Goal: Task Accomplishment & Management: Use online tool/utility

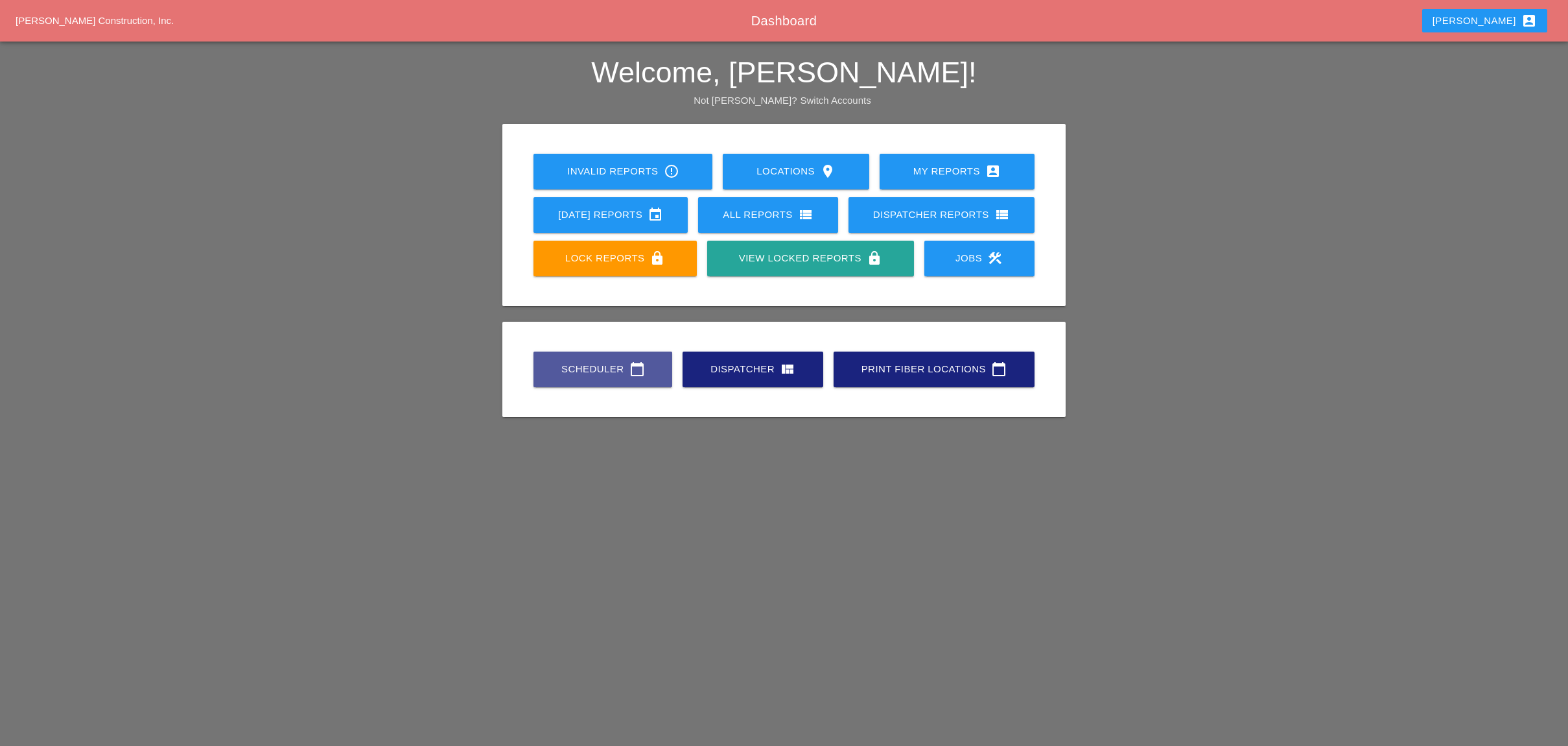
click at [588, 370] on div "Scheduler calendar_today" at bounding box center [603, 369] width 97 height 16
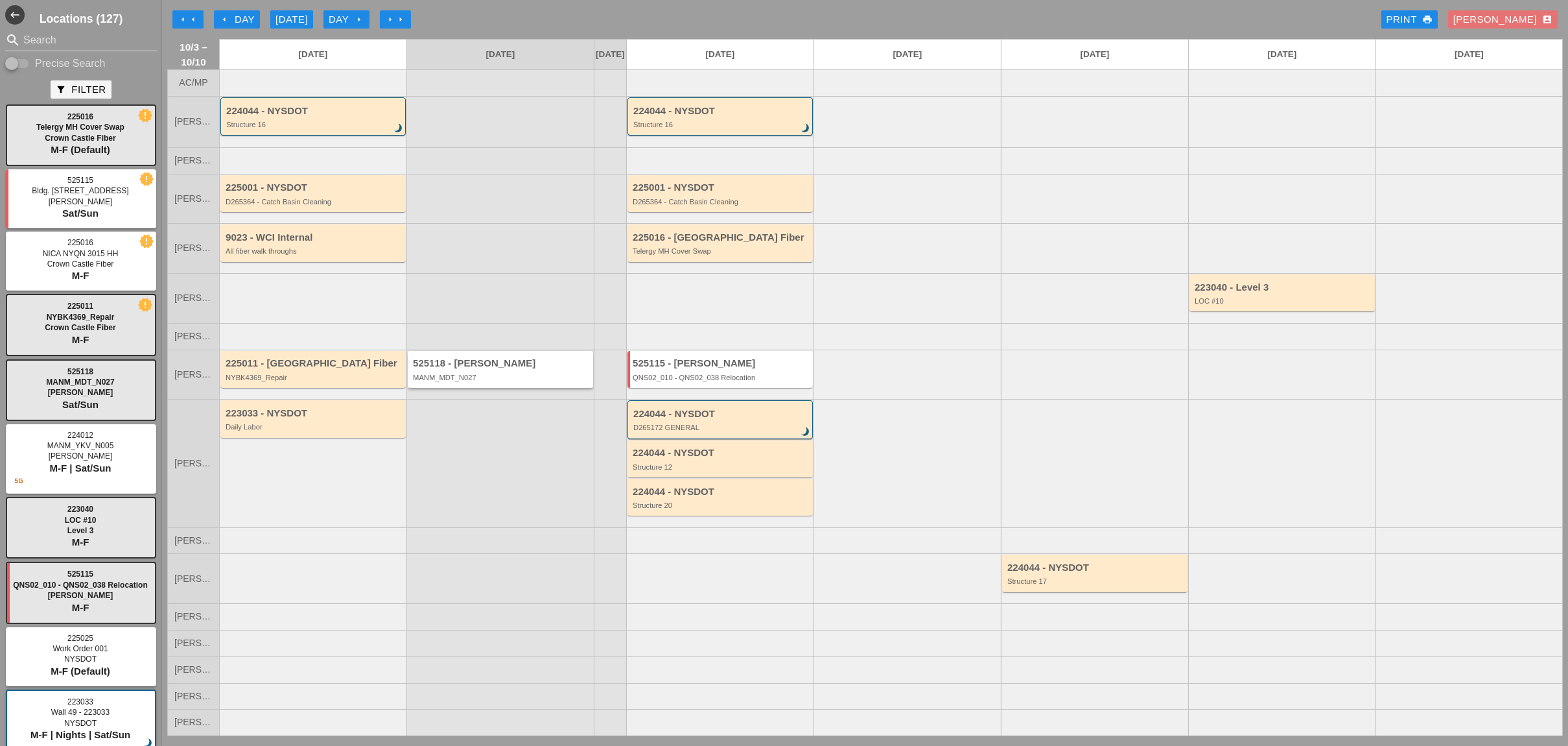
click at [479, 381] on div "MANM_MDT_N027" at bounding box center [502, 377] width 177 height 8
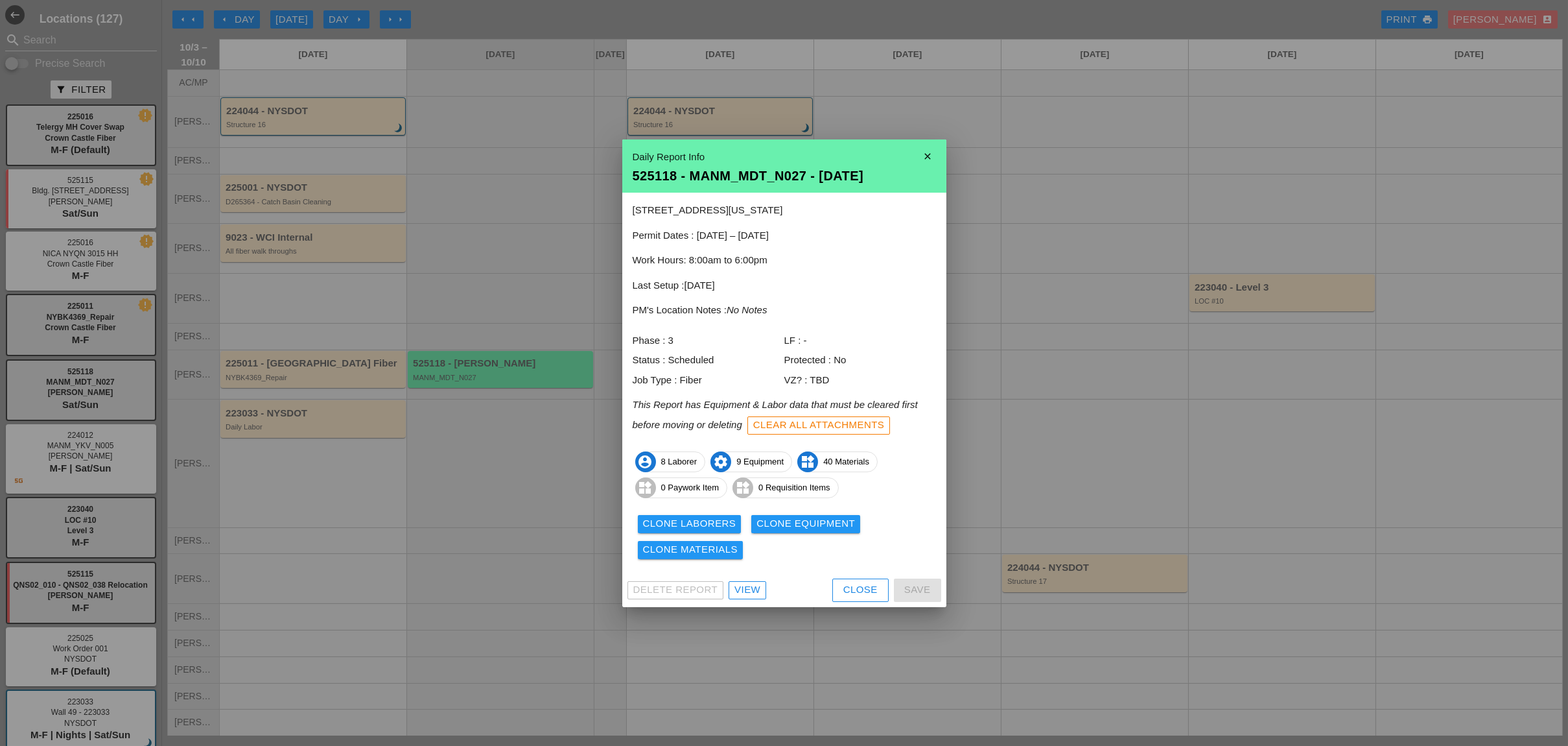
click at [761, 593] on link "View" at bounding box center [748, 589] width 37 height 19
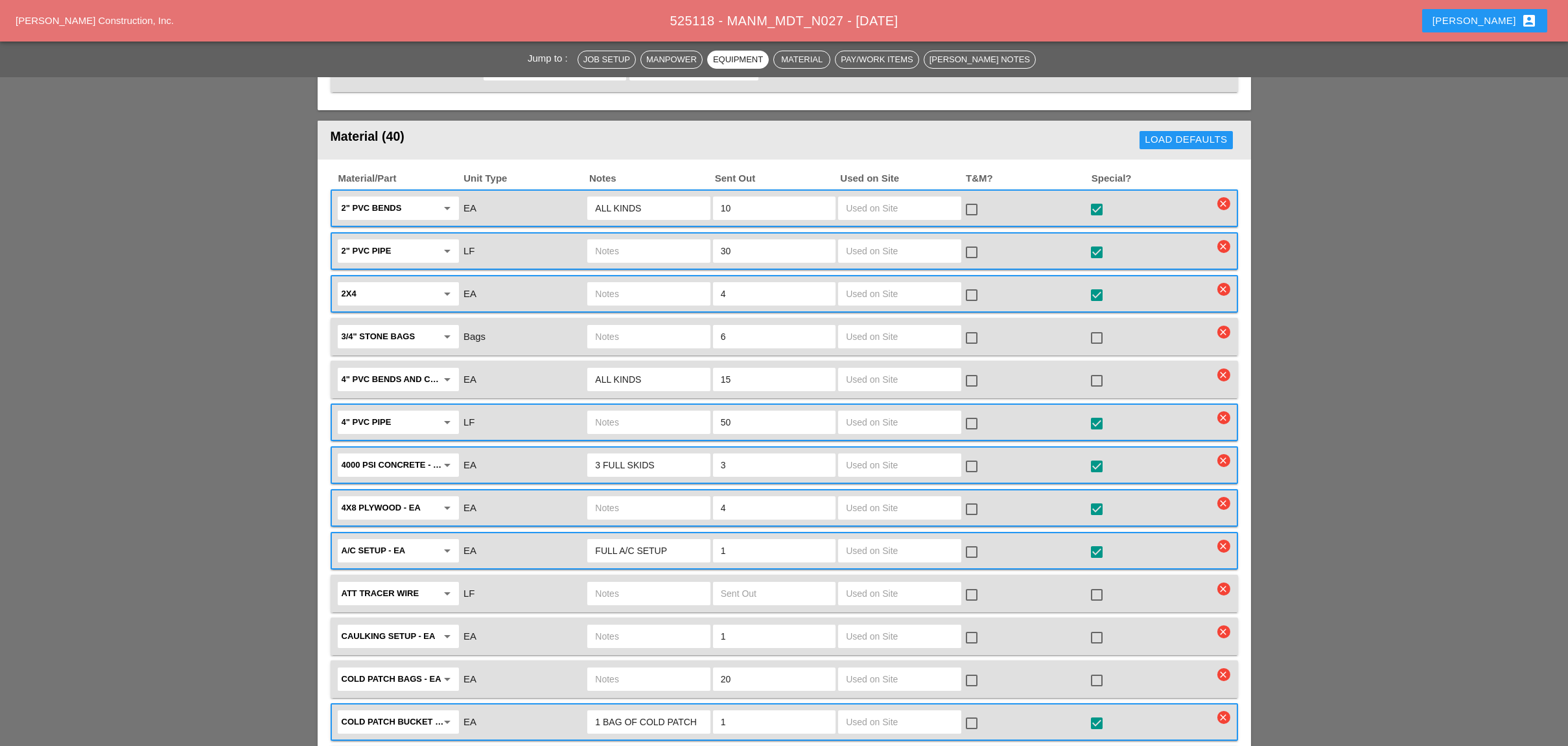
scroll to position [1728, 0]
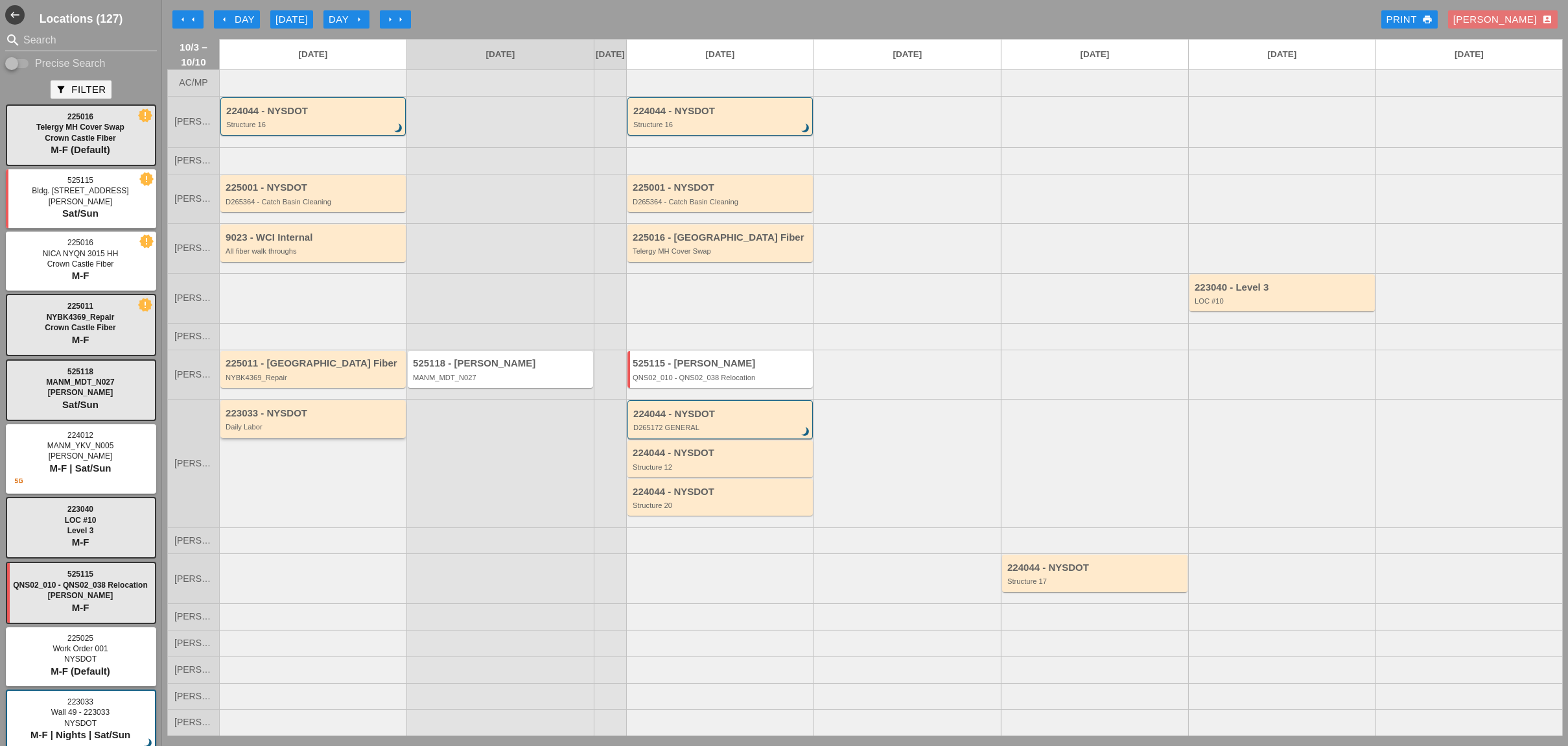
click at [296, 425] on div "223033 - NYSDOT Daily Labor" at bounding box center [314, 419] width 177 height 23
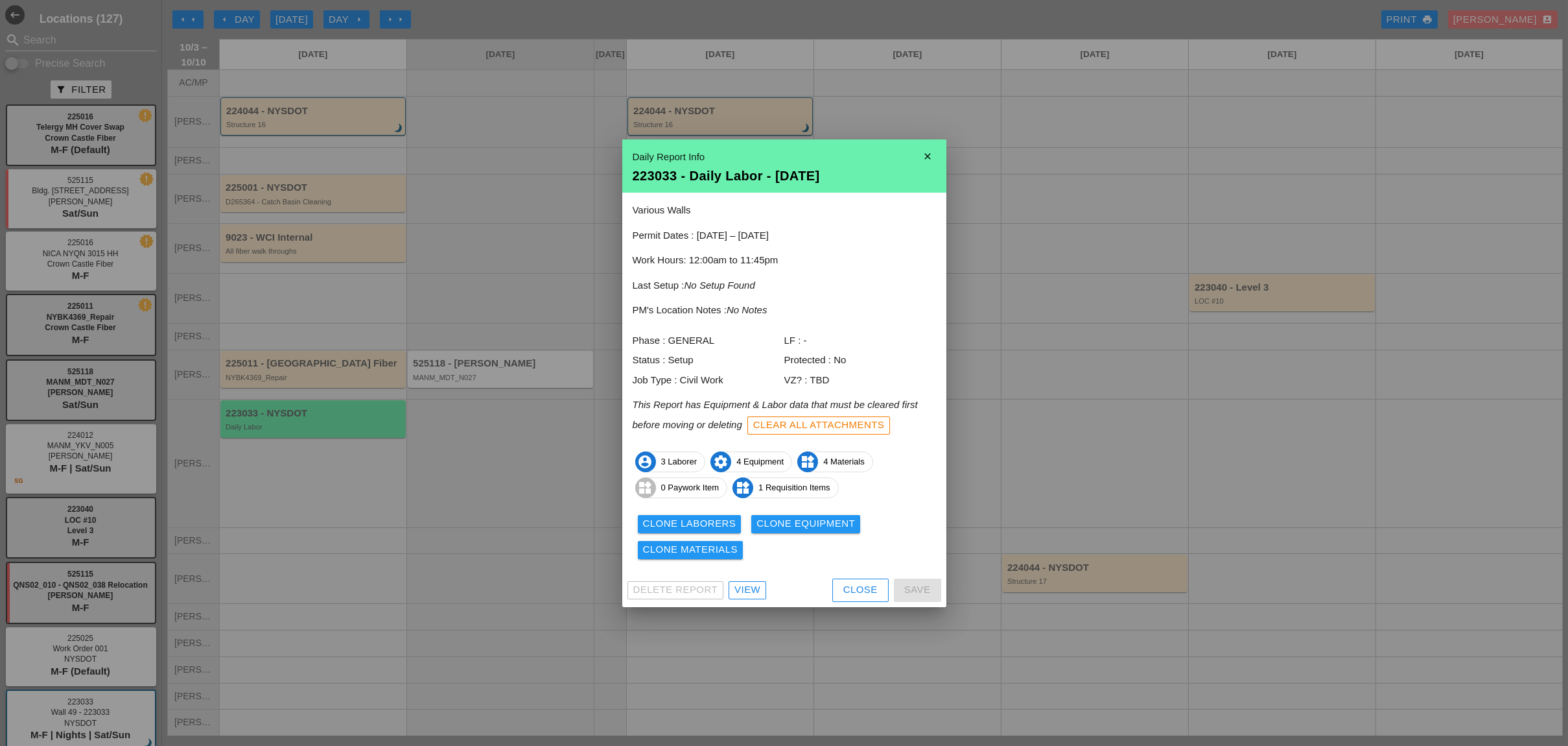
click at [756, 588] on div "View" at bounding box center [747, 589] width 26 height 15
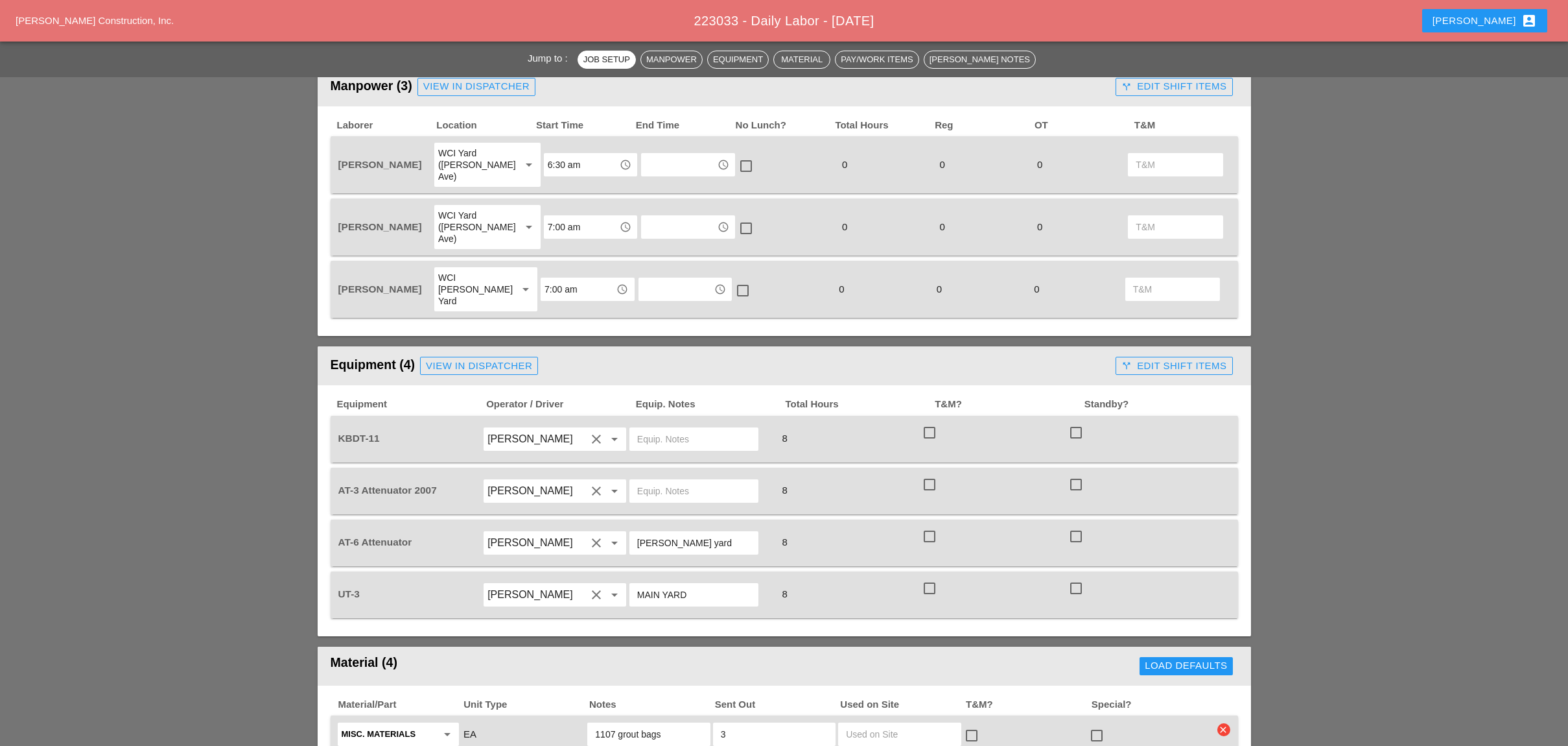
scroll to position [605, 0]
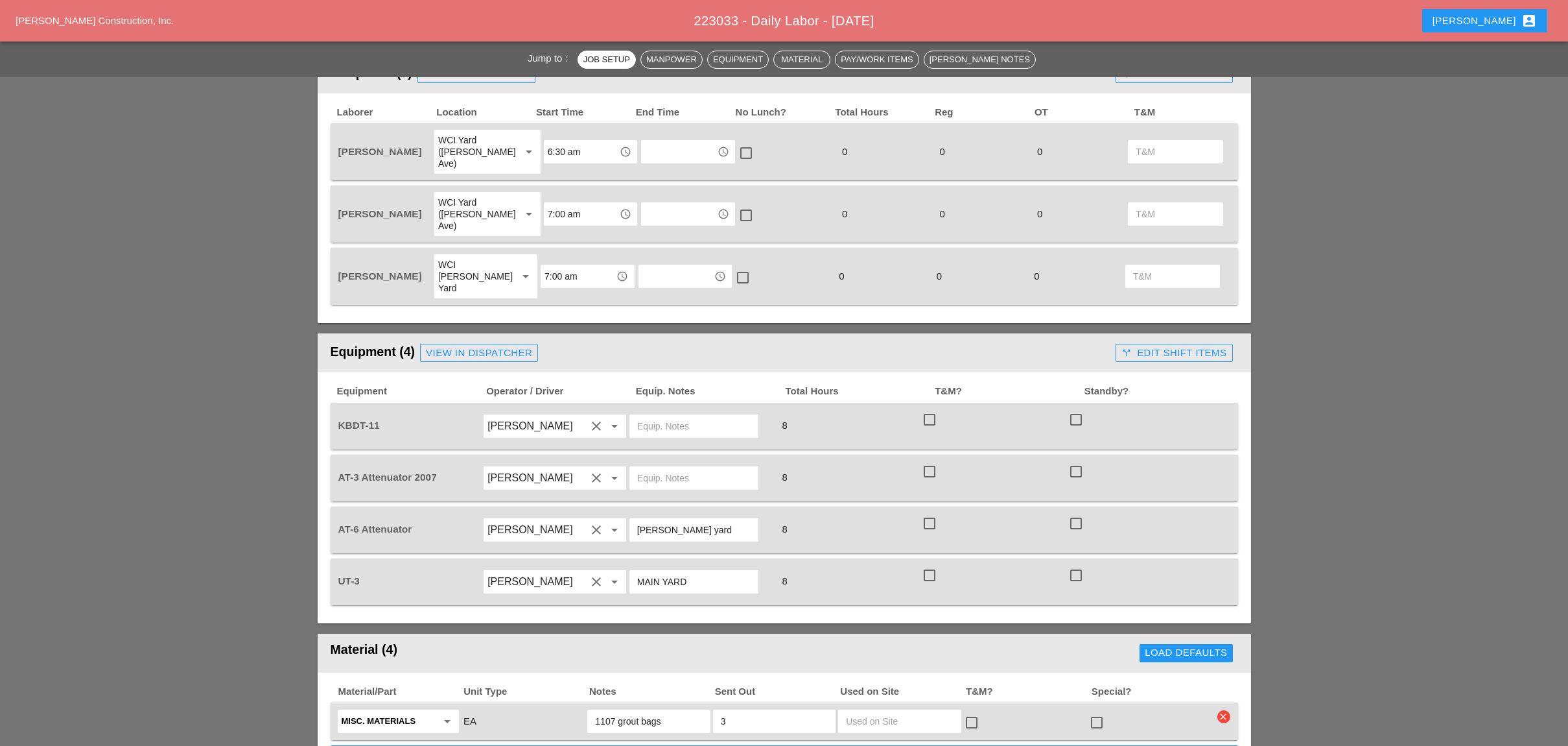
drag, startPoint x: 697, startPoint y: 486, endPoint x: 634, endPoint y: 483, distance: 63.1
click at [634, 518] on div "Bruckner yard" at bounding box center [694, 529] width 129 height 23
click at [815, 520] on div "8" at bounding box center [847, 529] width 144 height 18
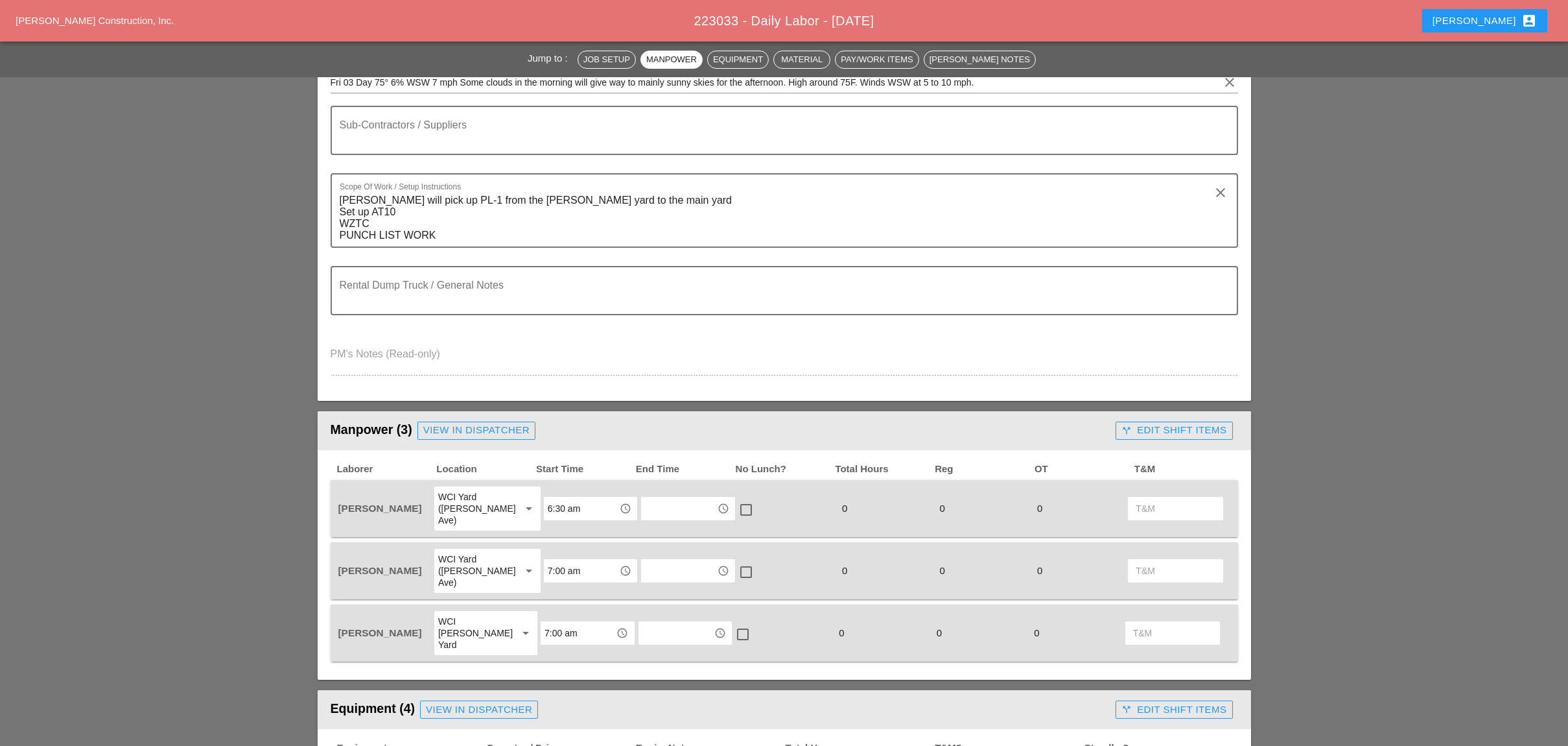
scroll to position [0, 0]
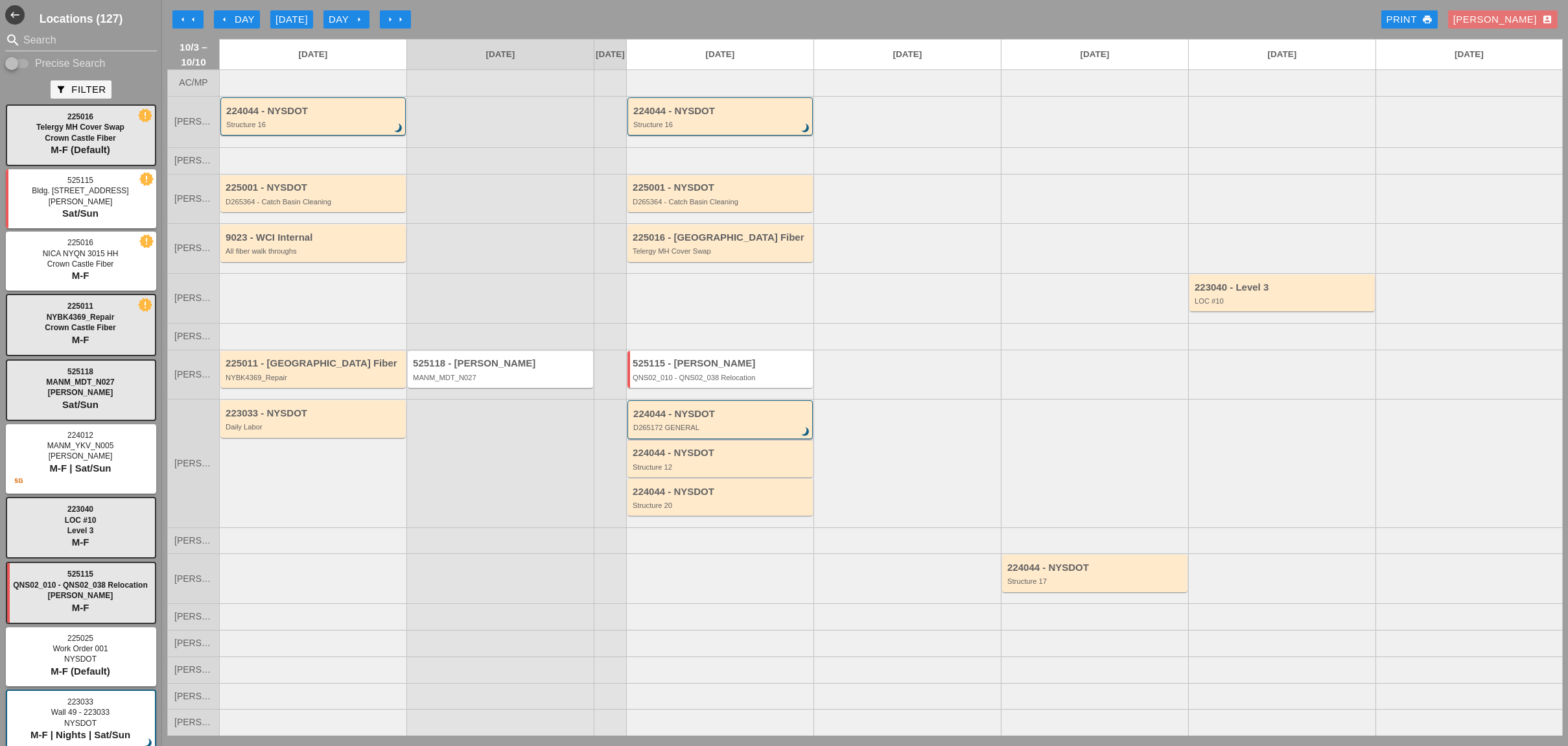
click at [721, 428] on div "D265172 GENERAL" at bounding box center [721, 427] width 176 height 8
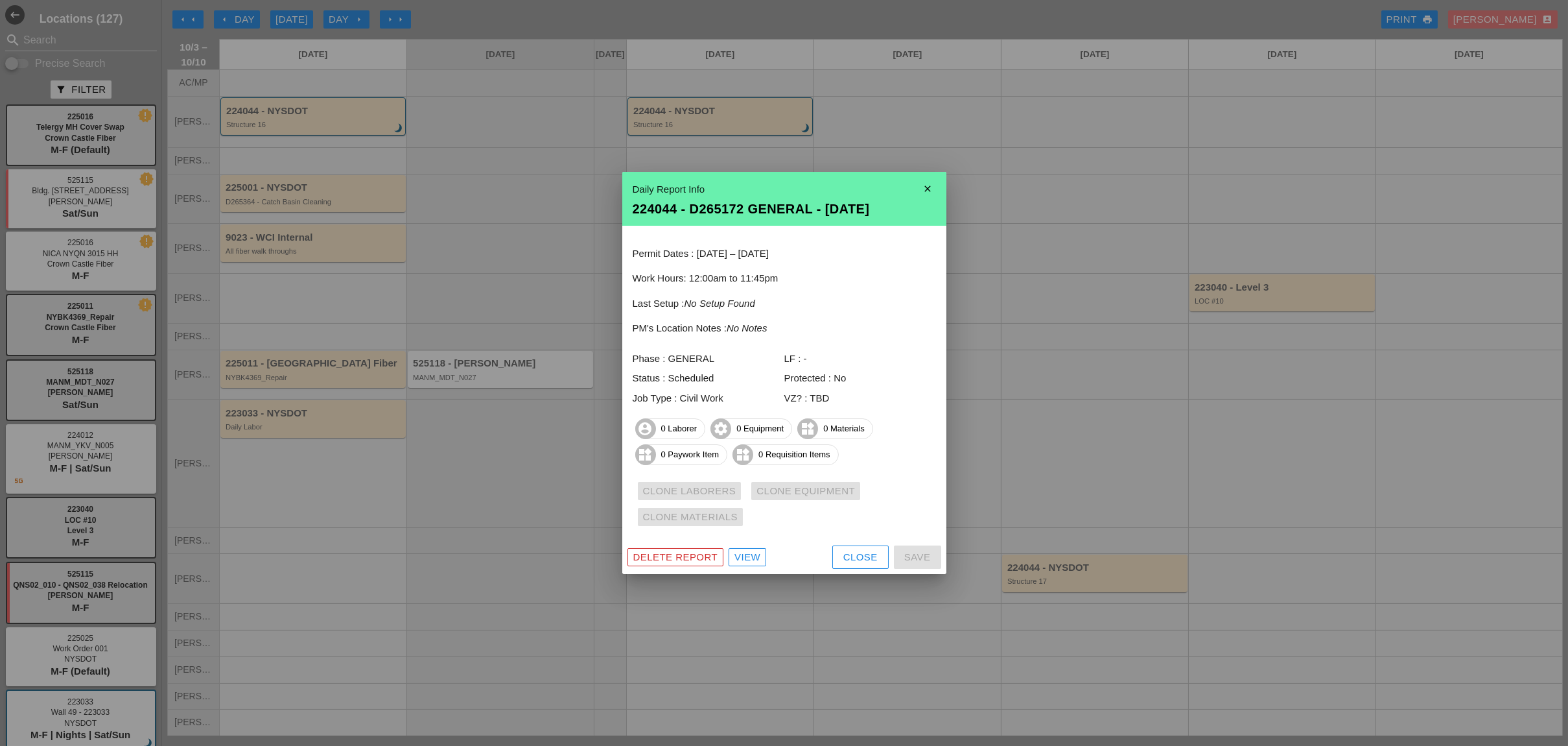
click at [850, 550] on div "Close" at bounding box center [860, 557] width 35 height 15
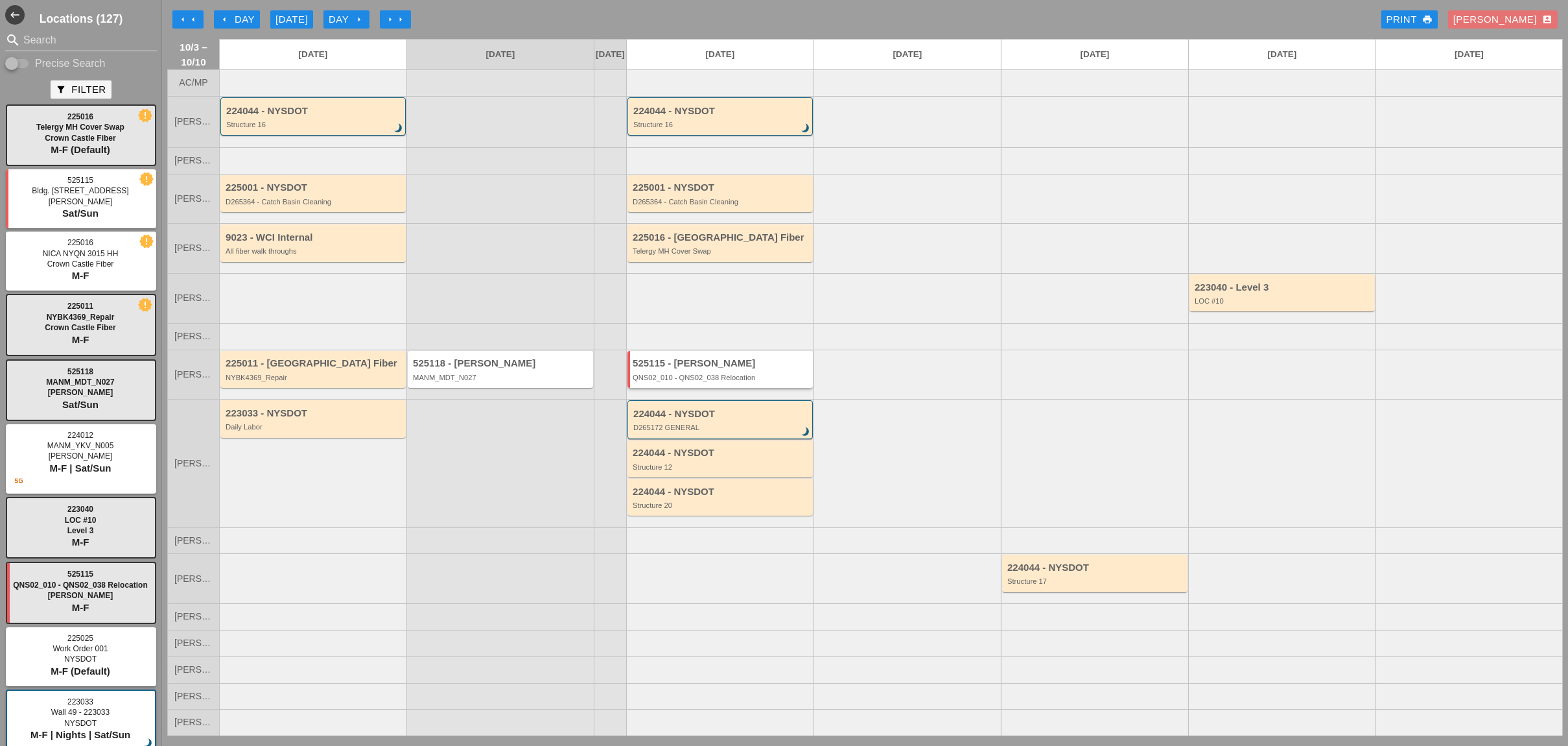
click at [734, 381] on div "QNS02_010 - QNS02_038 Relocation" at bounding box center [721, 377] width 177 height 8
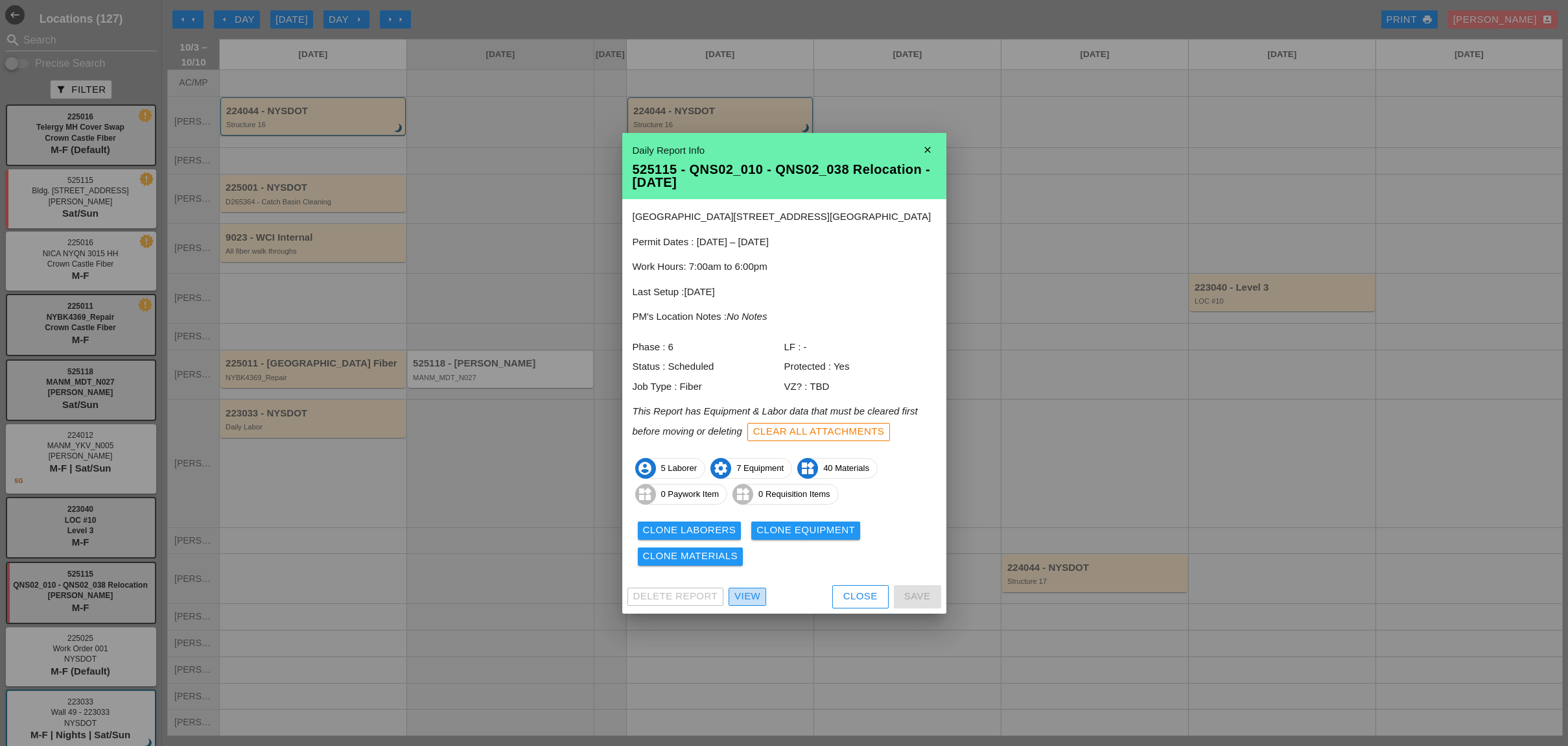
click at [749, 593] on div "View" at bounding box center [747, 596] width 26 height 15
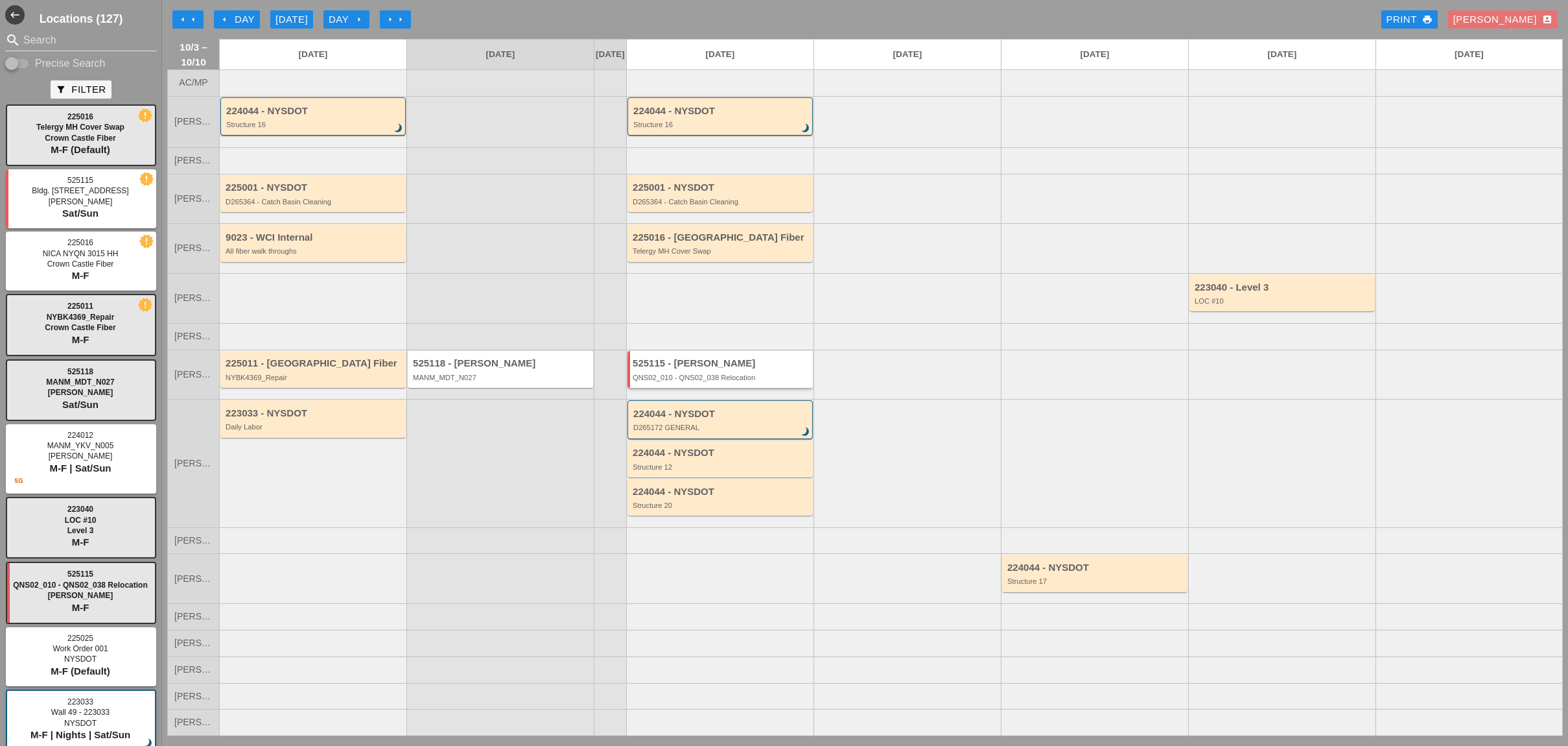
click at [703, 377] on div "QNS02_010 - QNS02_038 Relocation" at bounding box center [721, 377] width 177 height 8
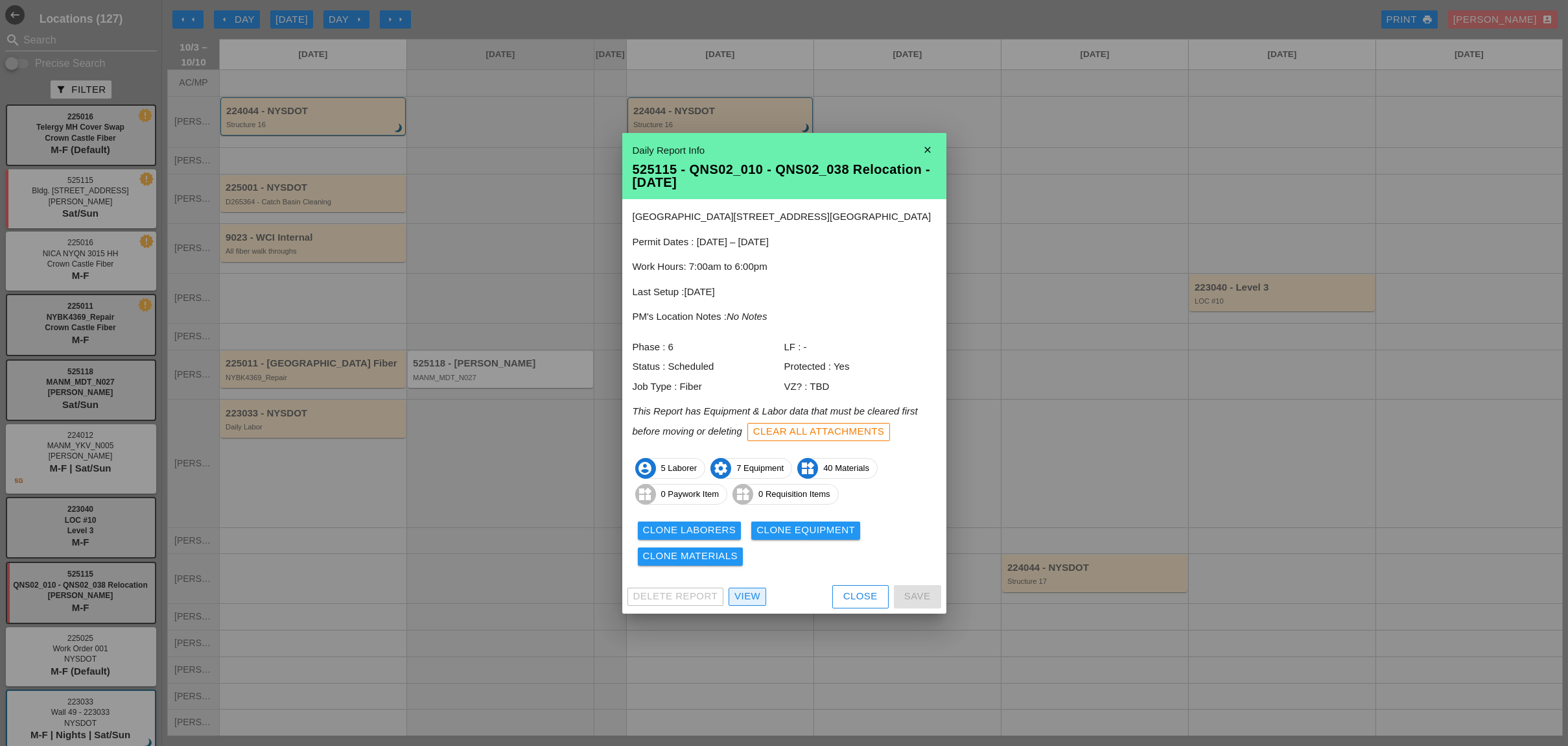
click at [756, 596] on div "View" at bounding box center [747, 596] width 26 height 15
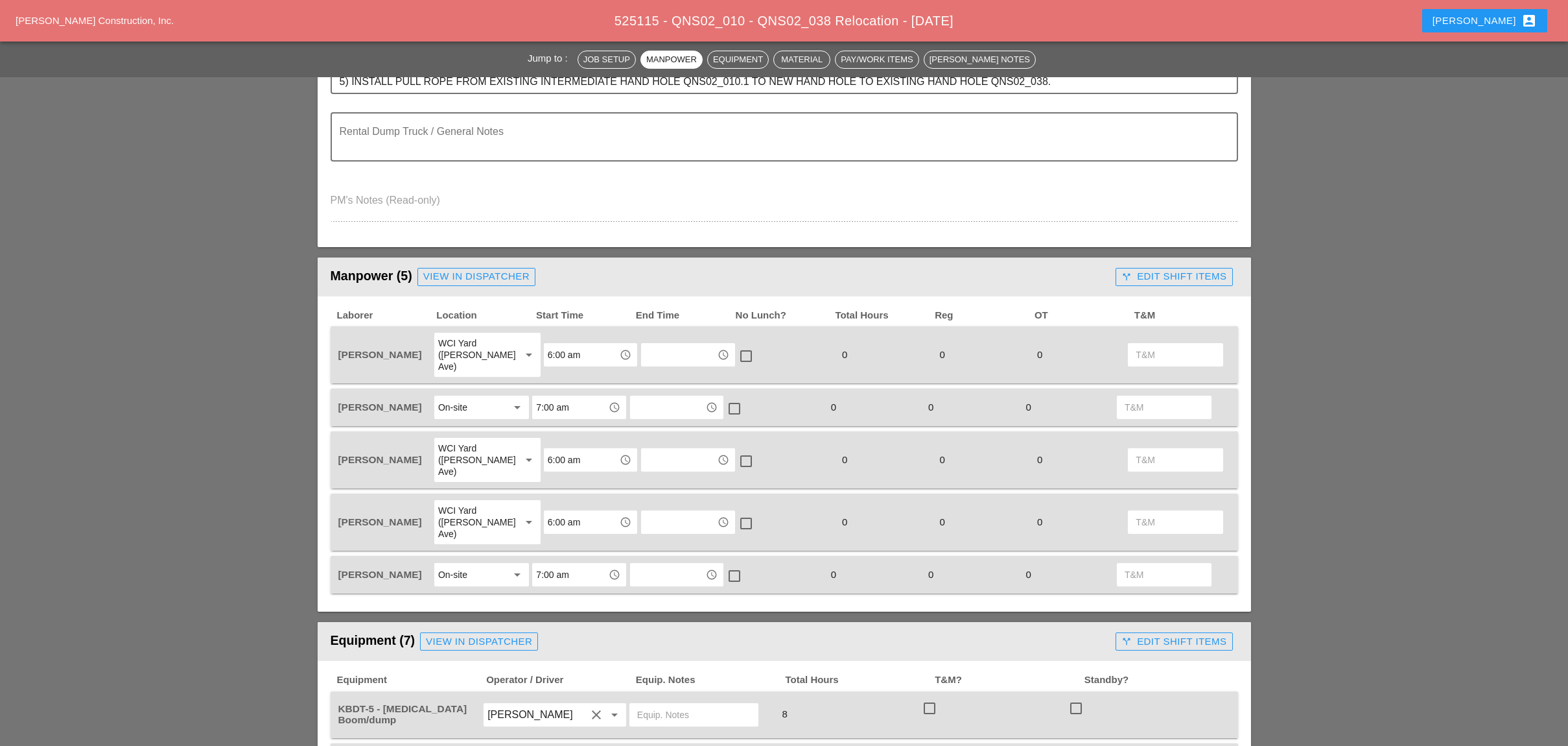
scroll to position [173, 0]
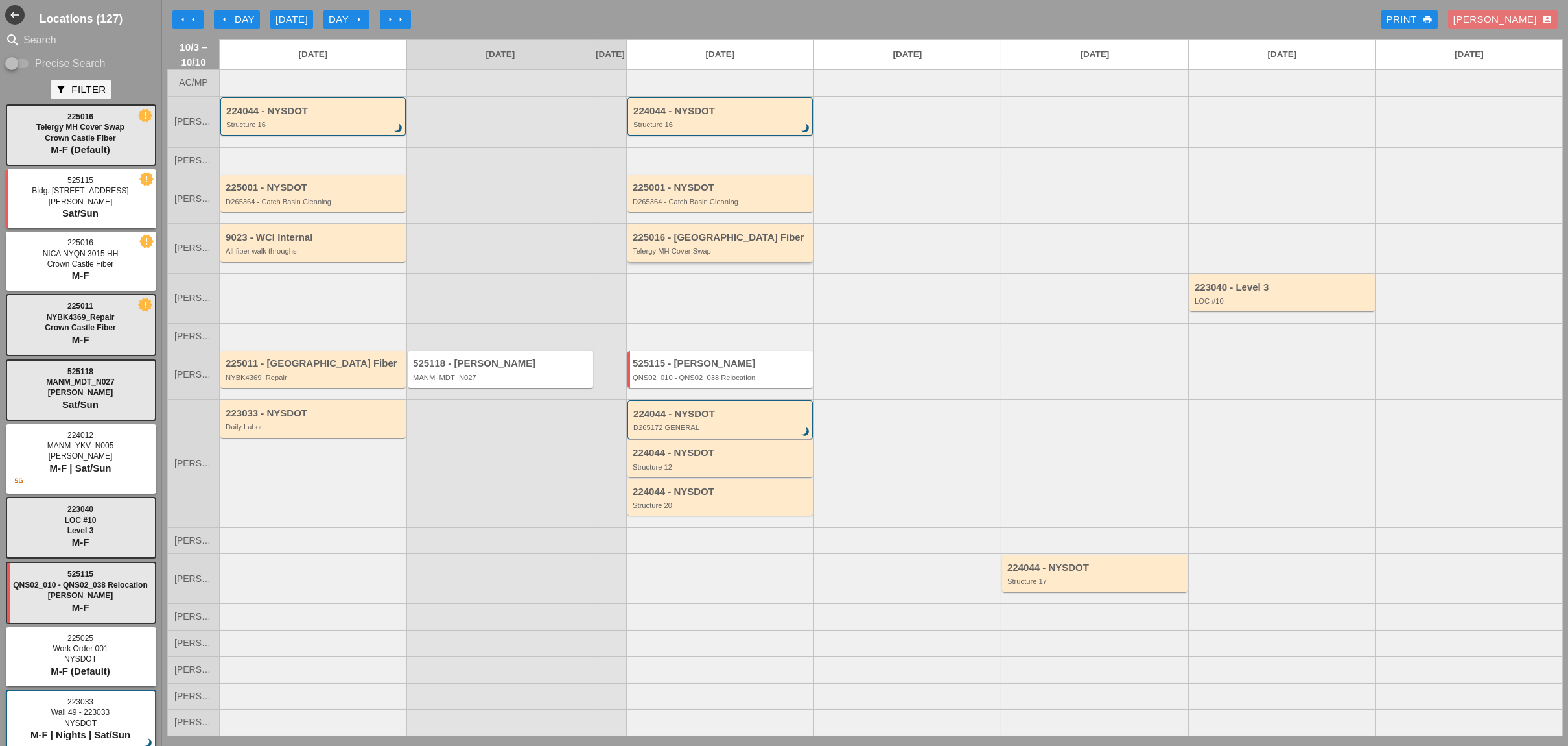
click at [722, 243] on div "225016 - Crown Castle Fiber" at bounding box center [721, 237] width 177 height 11
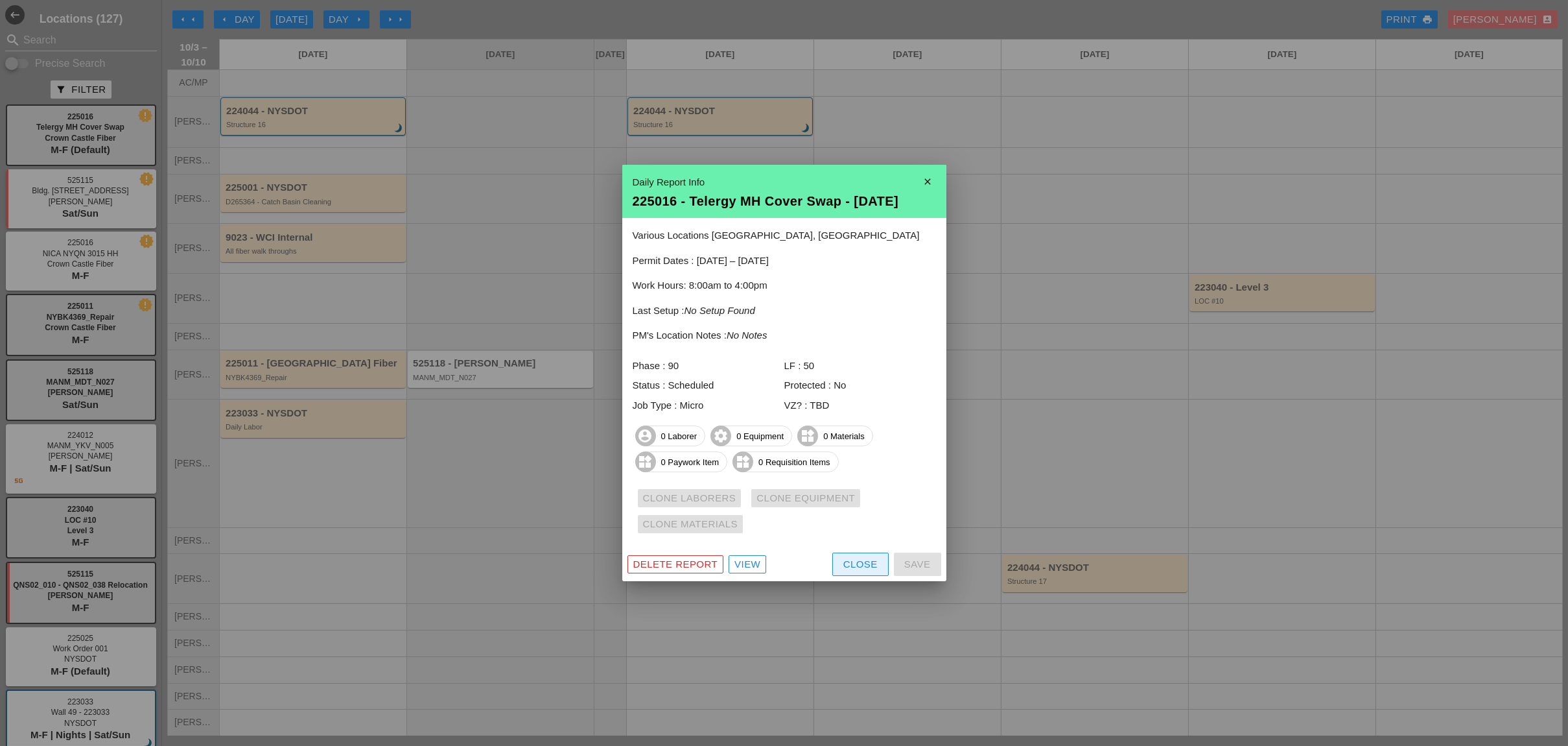
click at [864, 565] on div "Close" at bounding box center [860, 564] width 35 height 15
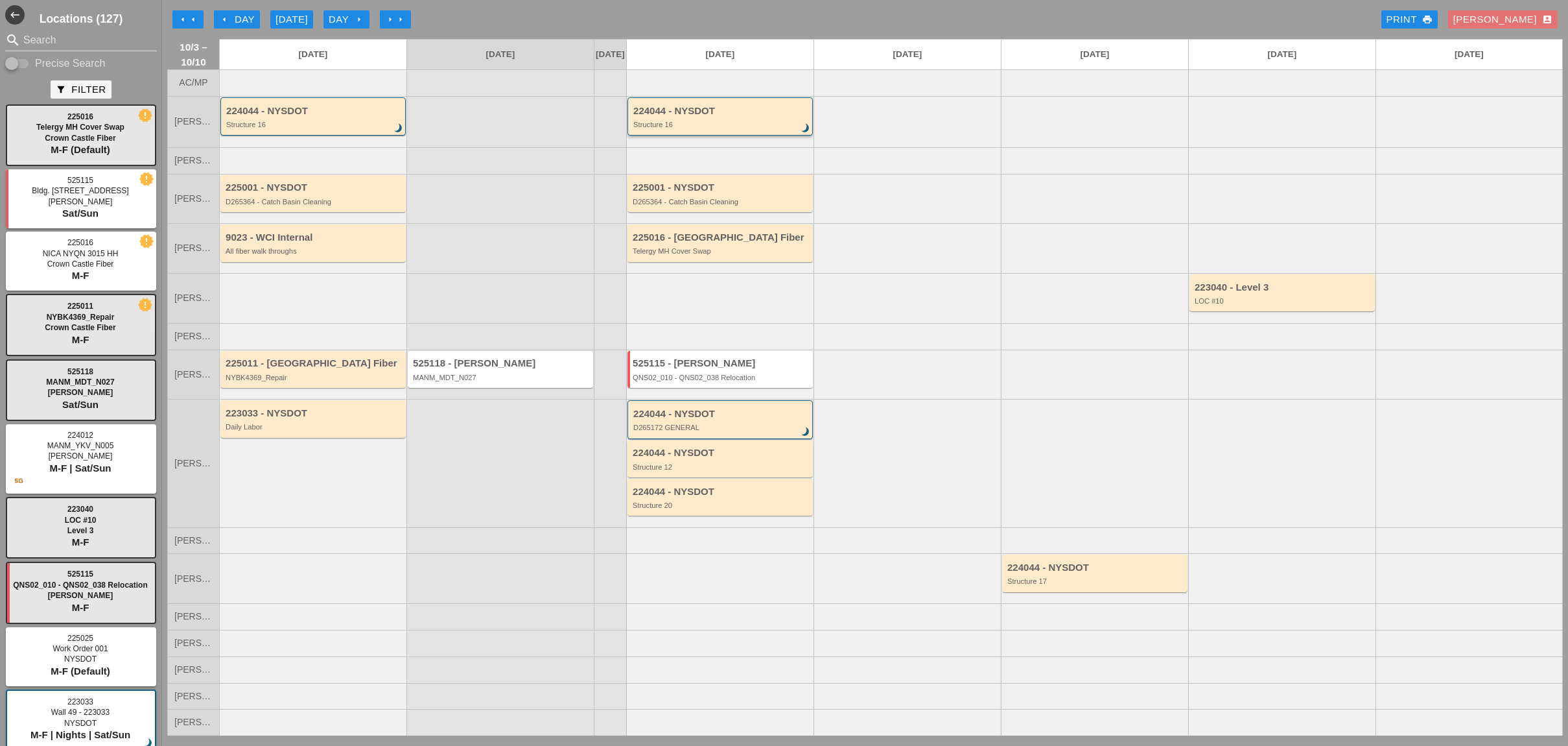
click at [710, 128] on div "Structure 16" at bounding box center [721, 124] width 176 height 8
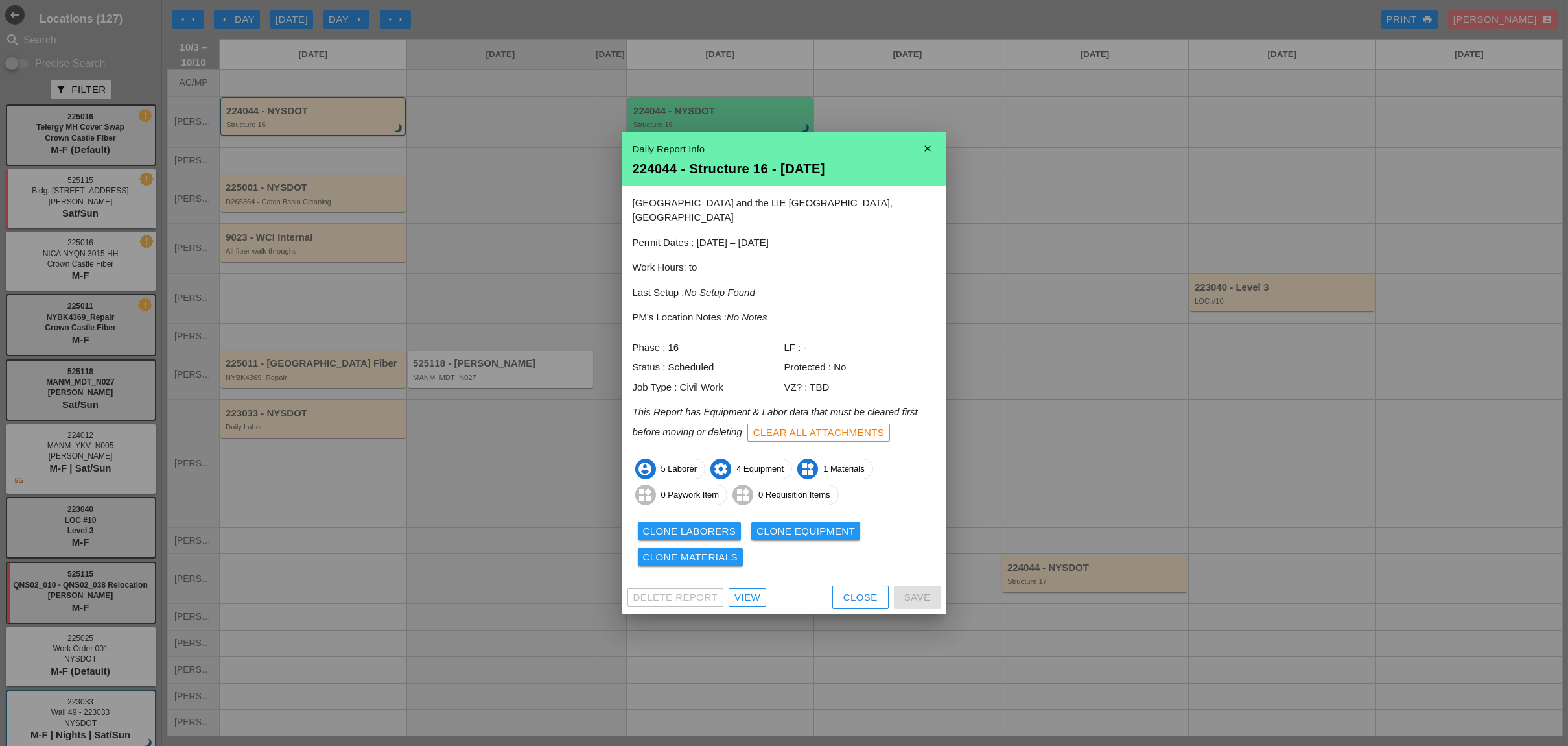
click at [758, 593] on div "View" at bounding box center [747, 597] width 26 height 15
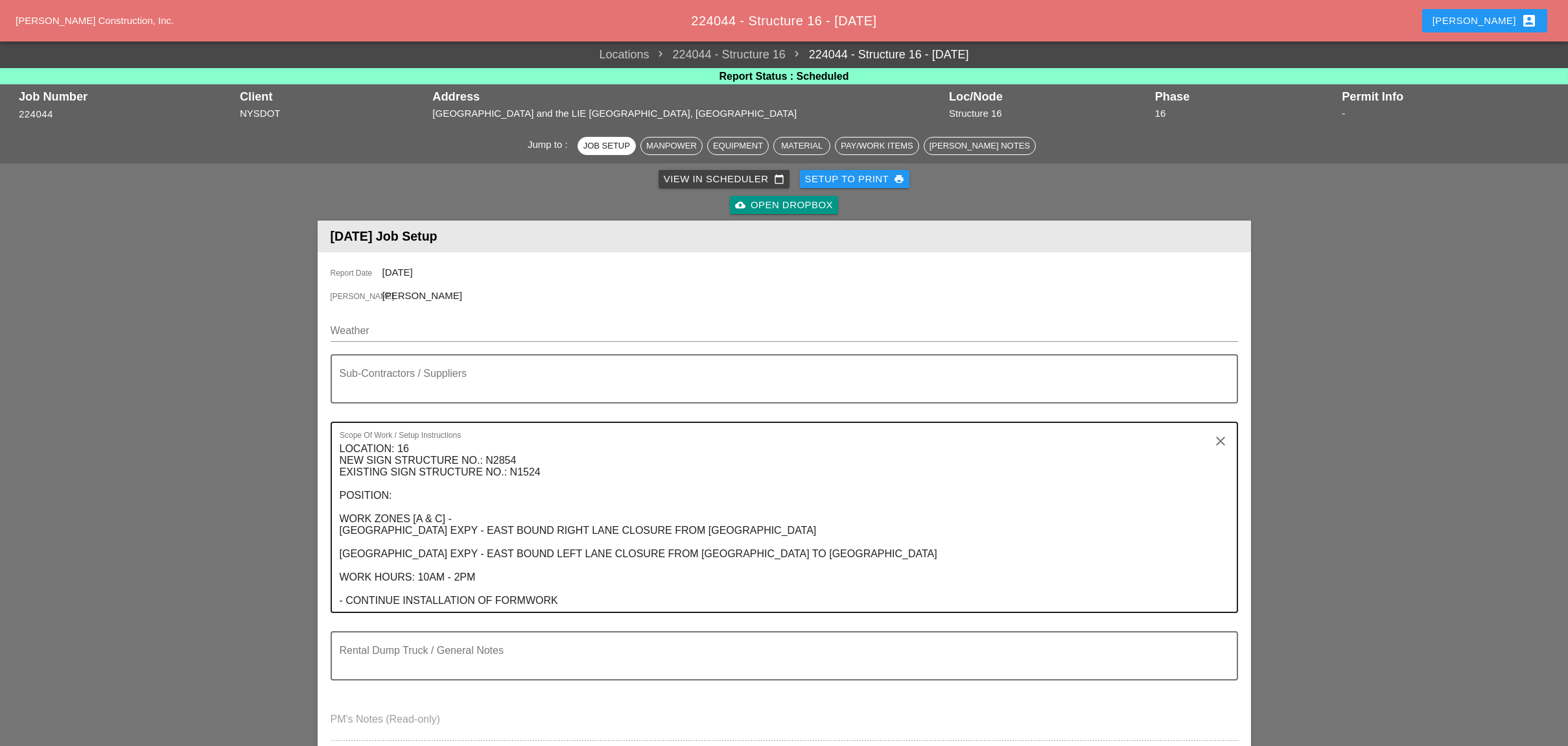
scroll to position [432, 0]
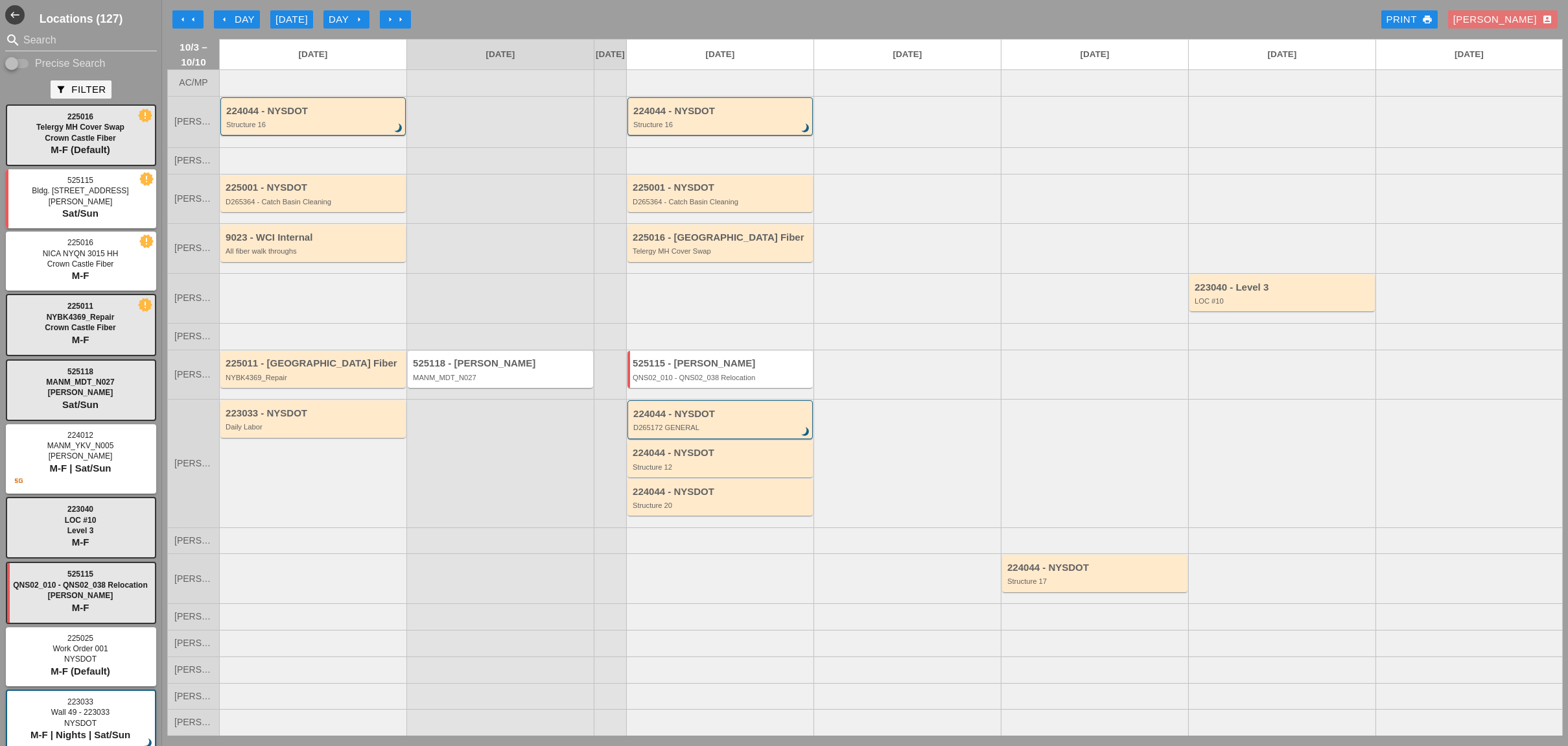
click at [895, 453] on div at bounding box center [908, 463] width 188 height 127
click at [711, 425] on div "224044 - NYSDOT D265172 GENERAL brightness_3" at bounding box center [721, 420] width 176 height 23
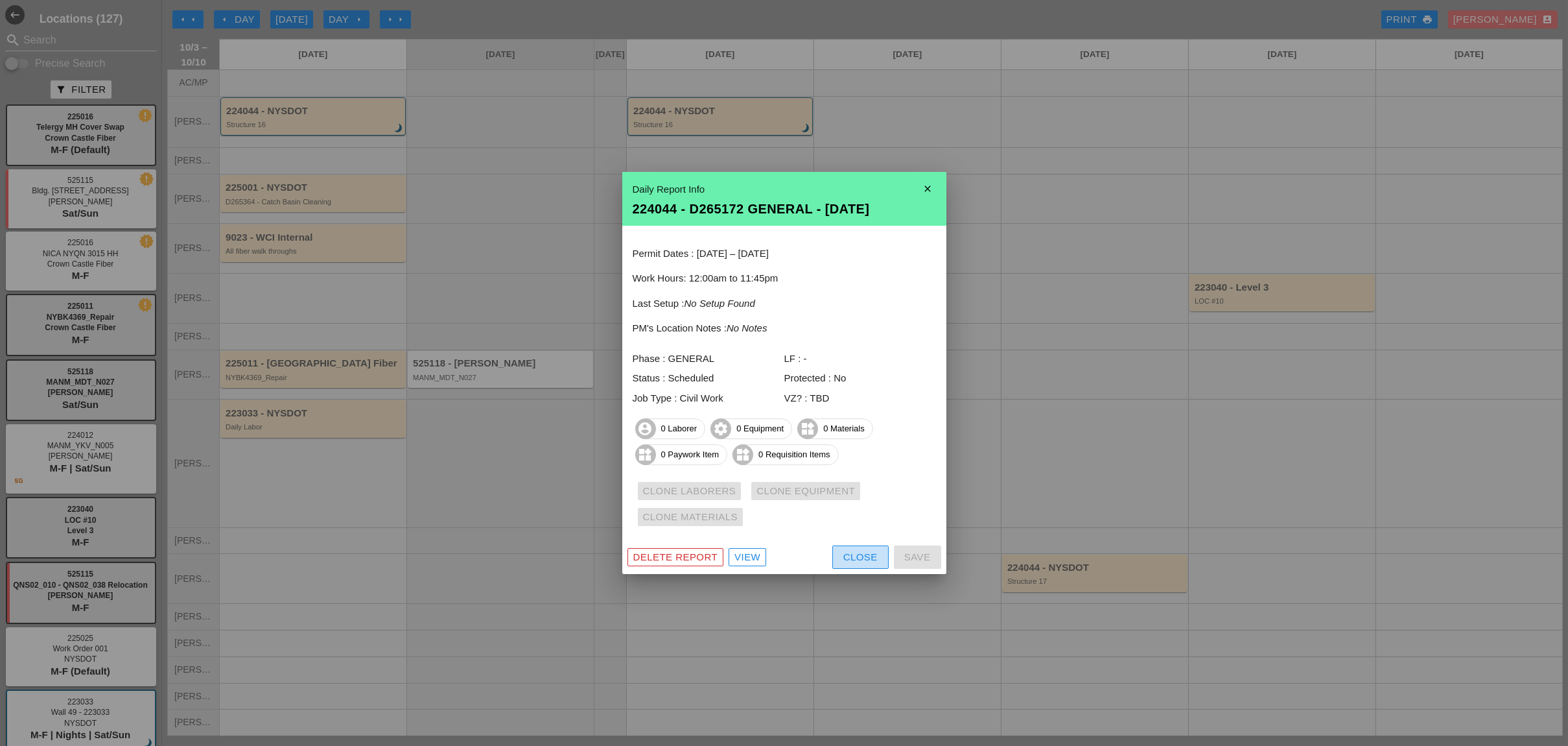
click at [851, 554] on div "Close" at bounding box center [860, 557] width 35 height 15
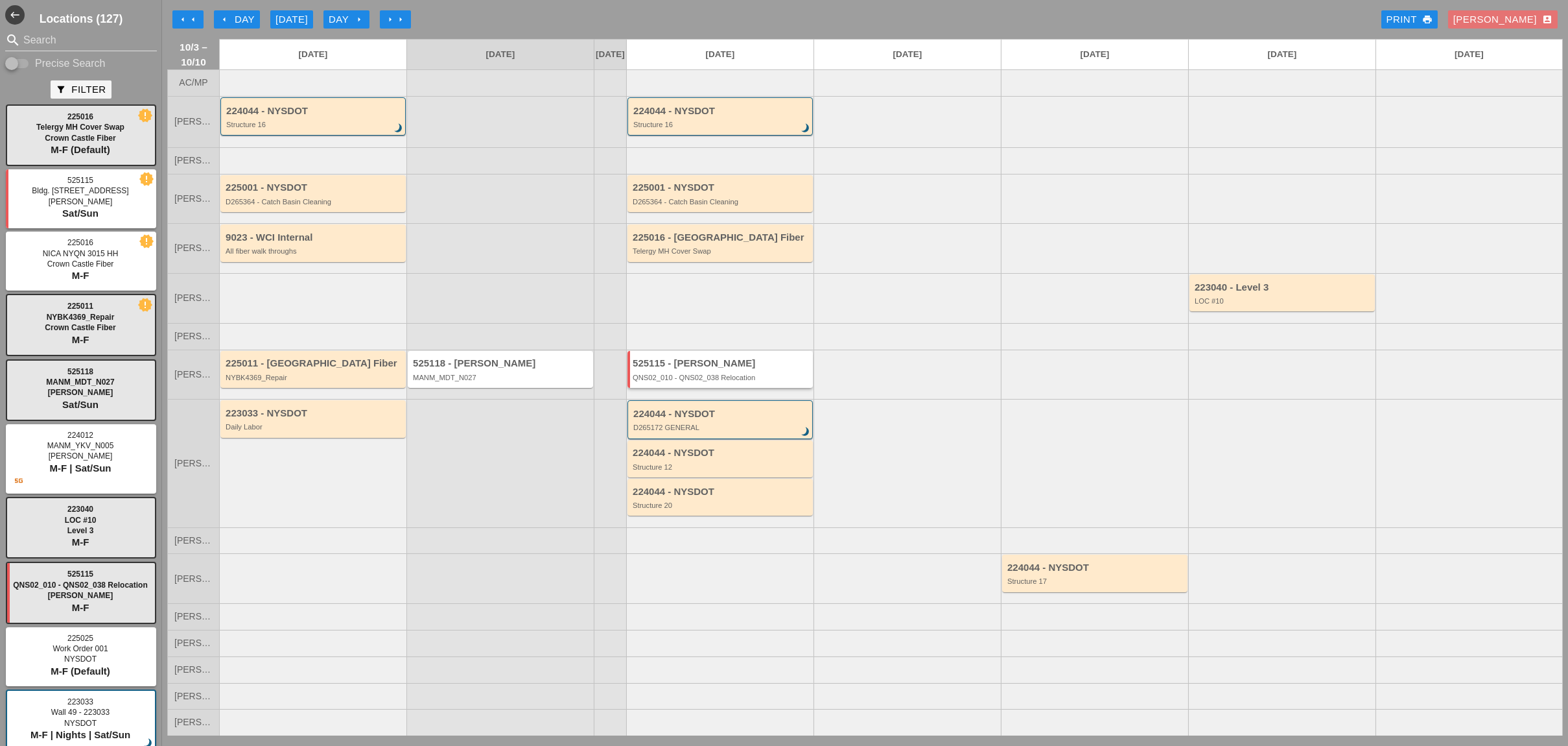
click at [721, 381] on div "QNS02_010 - QNS02_038 Relocation" at bounding box center [721, 377] width 177 height 8
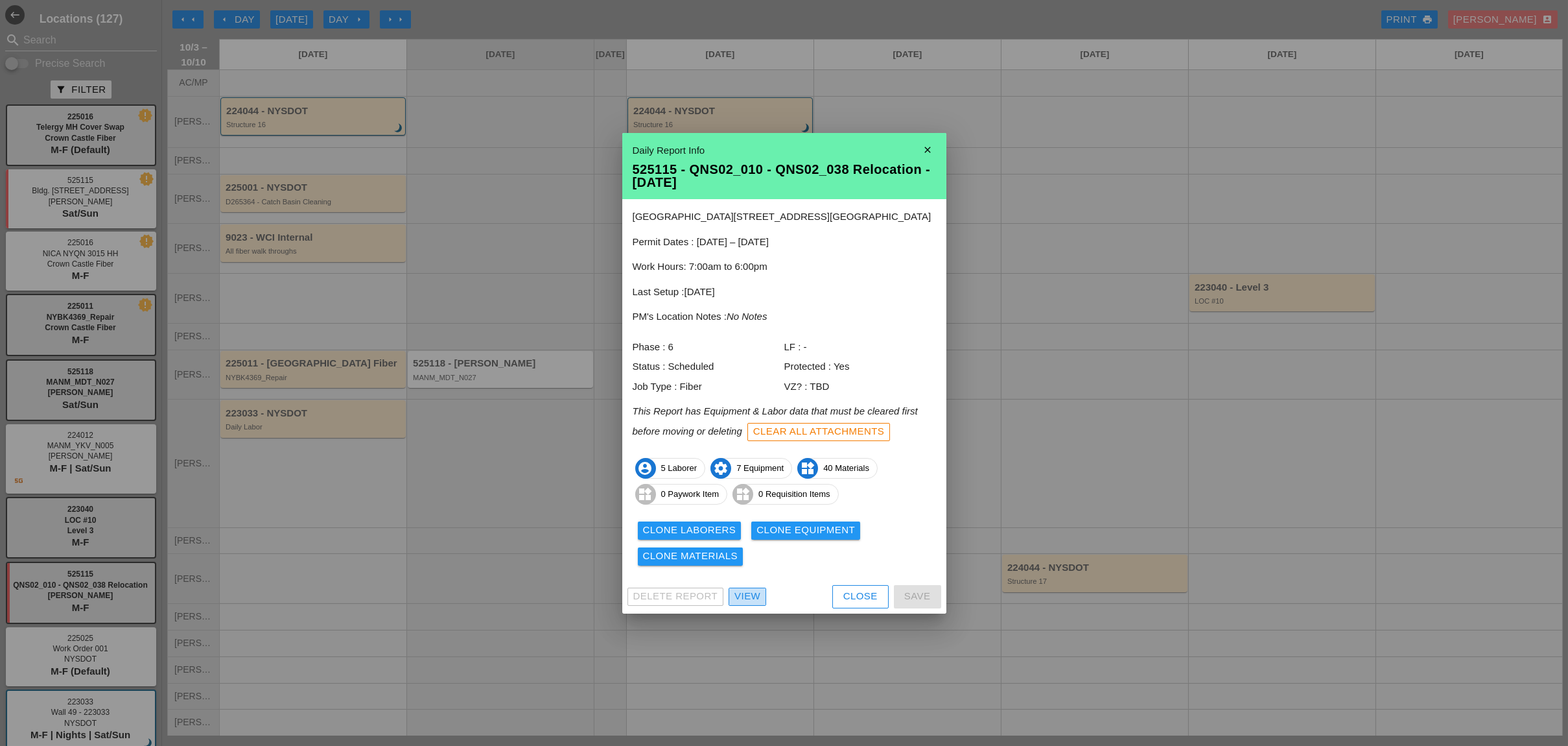
click at [751, 596] on div "View" at bounding box center [747, 596] width 26 height 15
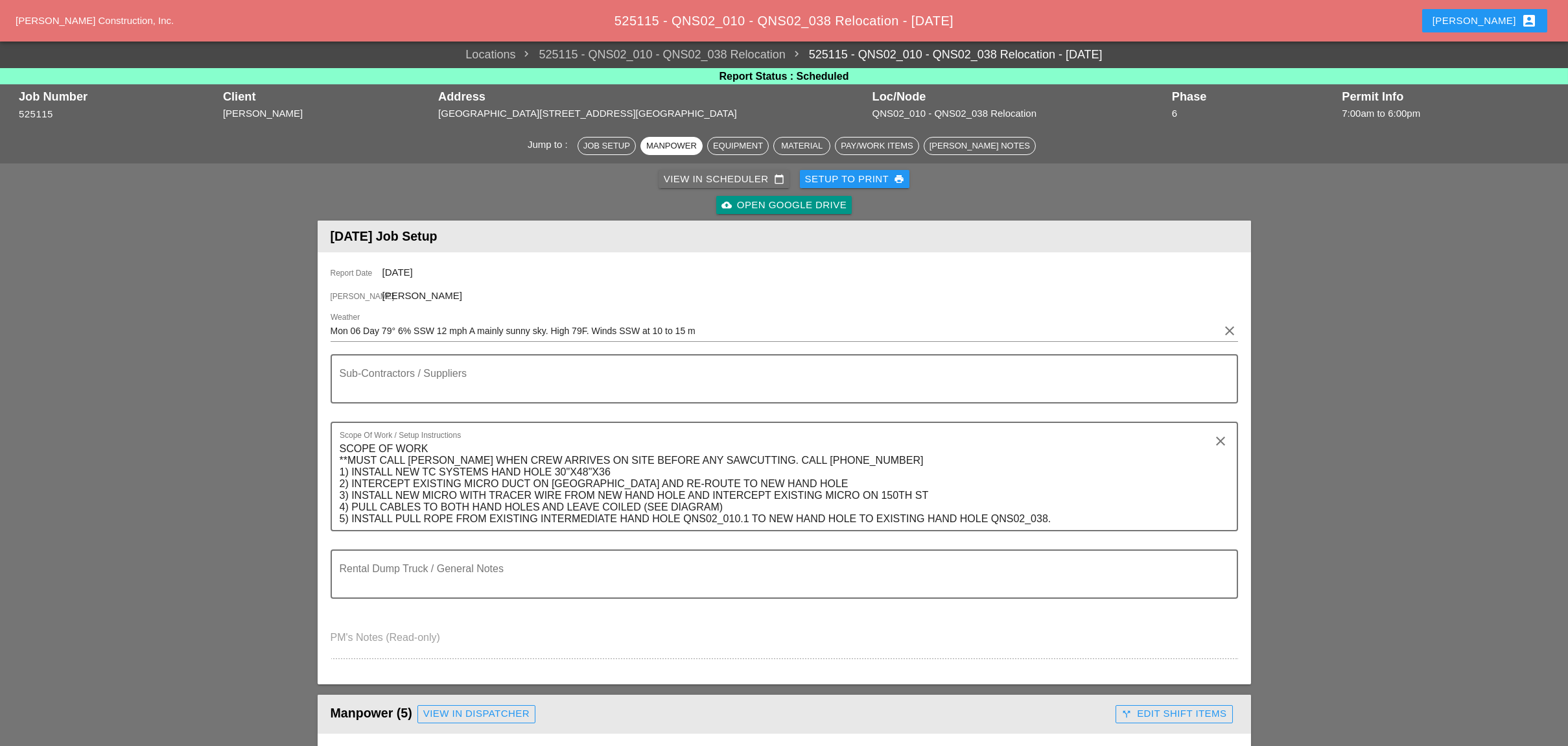
click at [724, 178] on div "View in Scheduler calendar_today" at bounding box center [724, 179] width 120 height 15
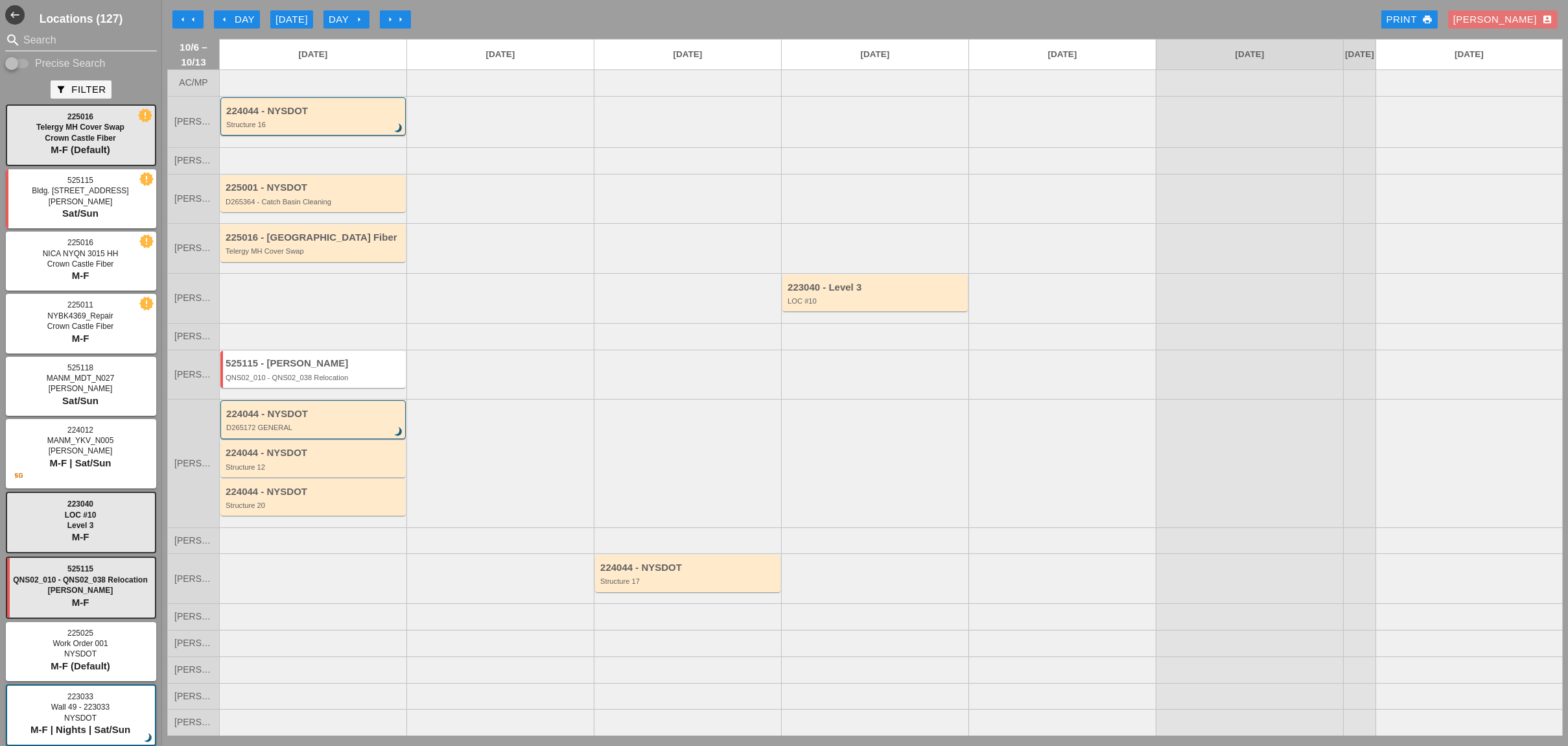
drag, startPoint x: 30, startPoint y: 63, endPoint x: 34, endPoint y: 42, distance: 21.4
click at [29, 63] on div "Precise Search" at bounding box center [56, 64] width 101 height 16
drag, startPoint x: 25, startPoint y: 64, endPoint x: 28, endPoint y: 50, distance: 14.3
click at [26, 64] on input "Precise Search" at bounding box center [18, 64] width 25 height 16
checkbox input "true"
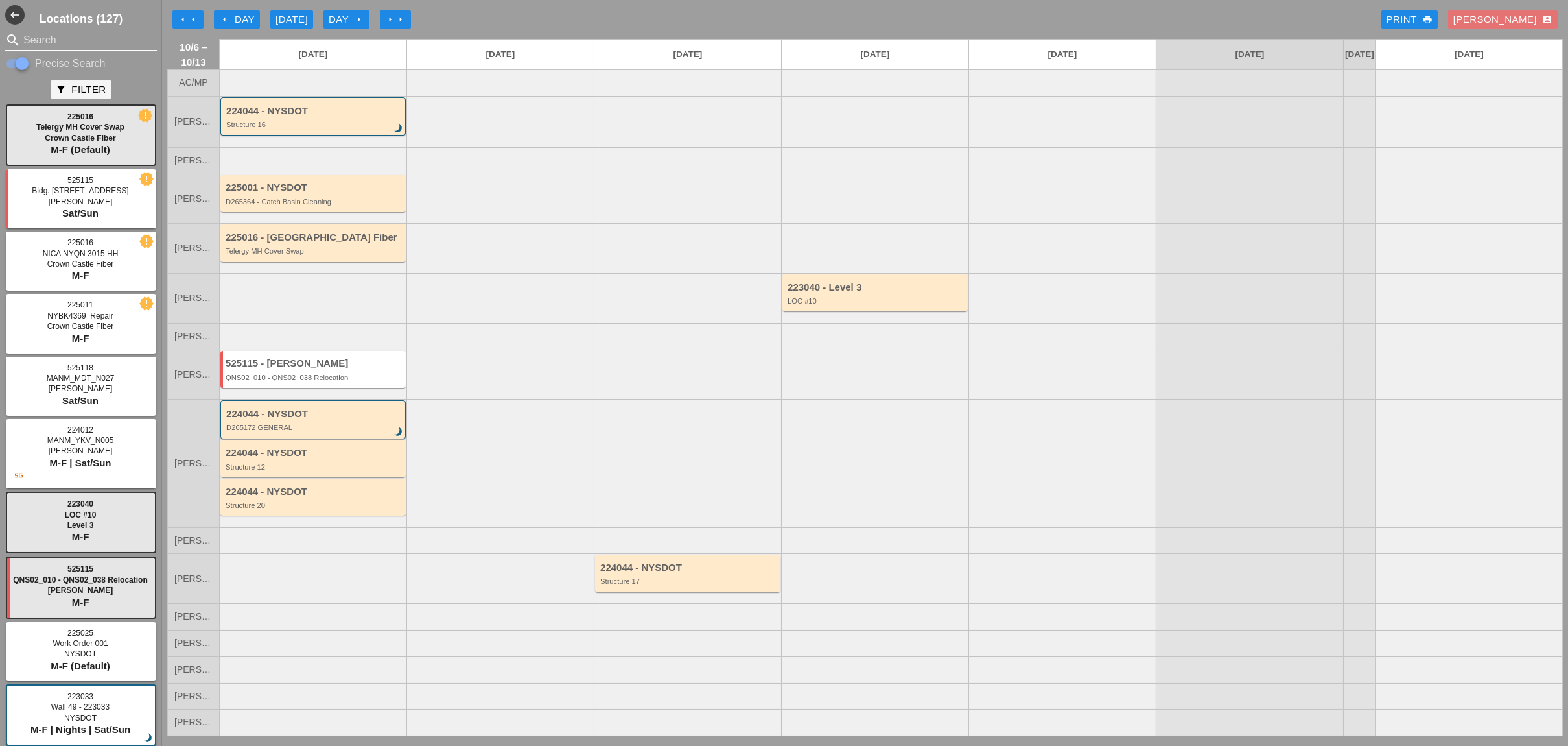
click at [35, 35] on input "Search" at bounding box center [81, 40] width 115 height 20
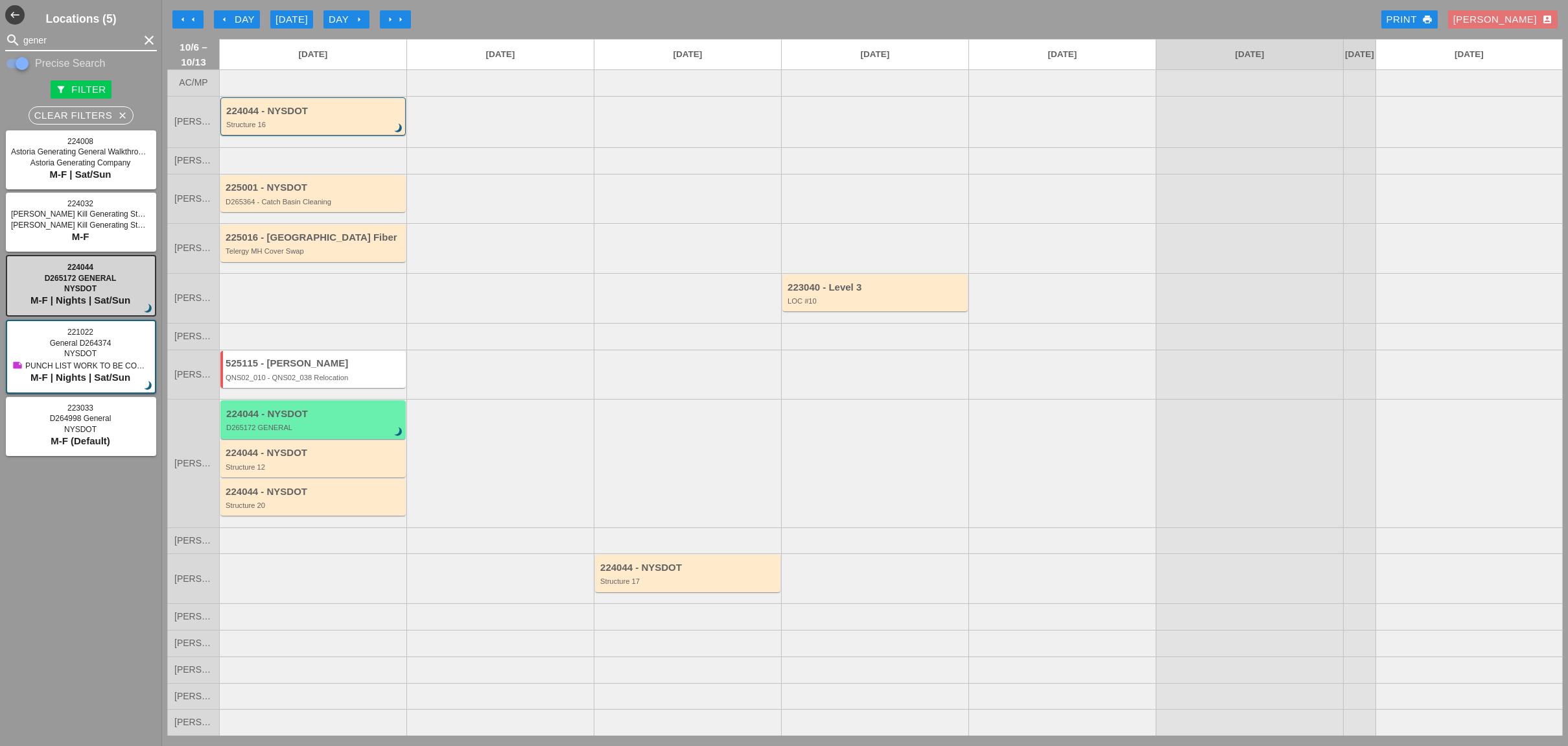
type input "gener"
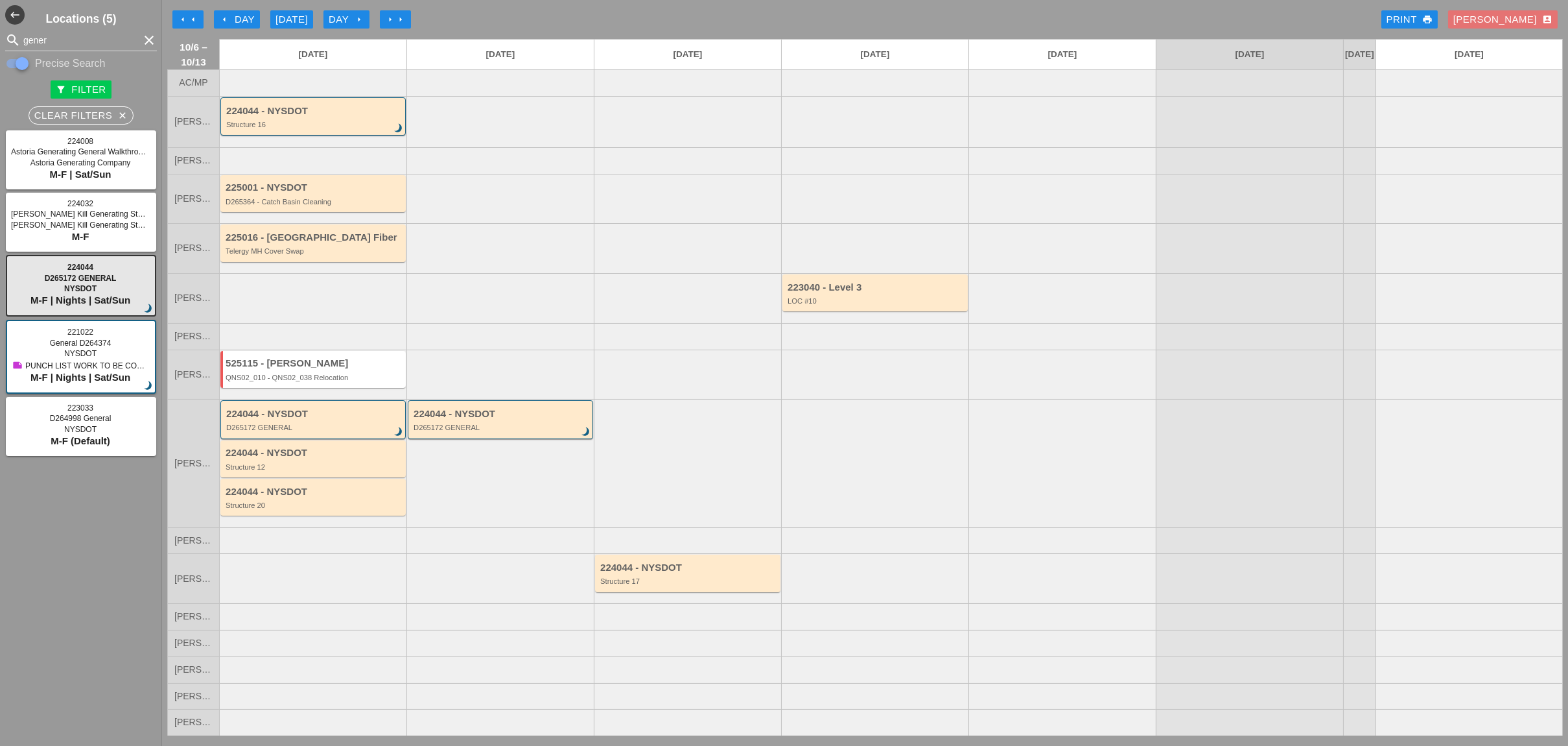
click at [1529, 23] on div "Luca account_box" at bounding box center [1503, 19] width 99 height 15
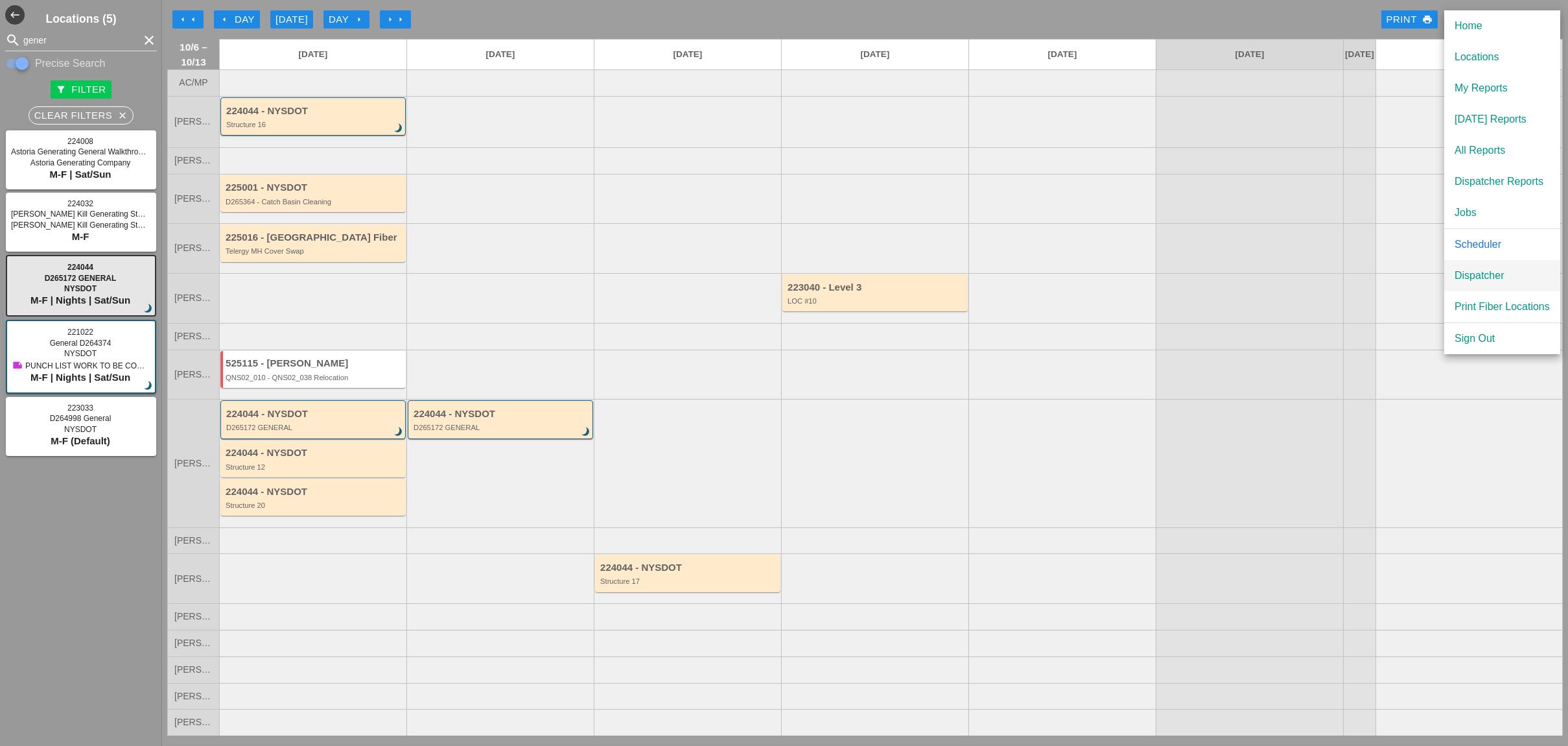
click at [1482, 273] on div "Dispatcher" at bounding box center [1503, 276] width 96 height 16
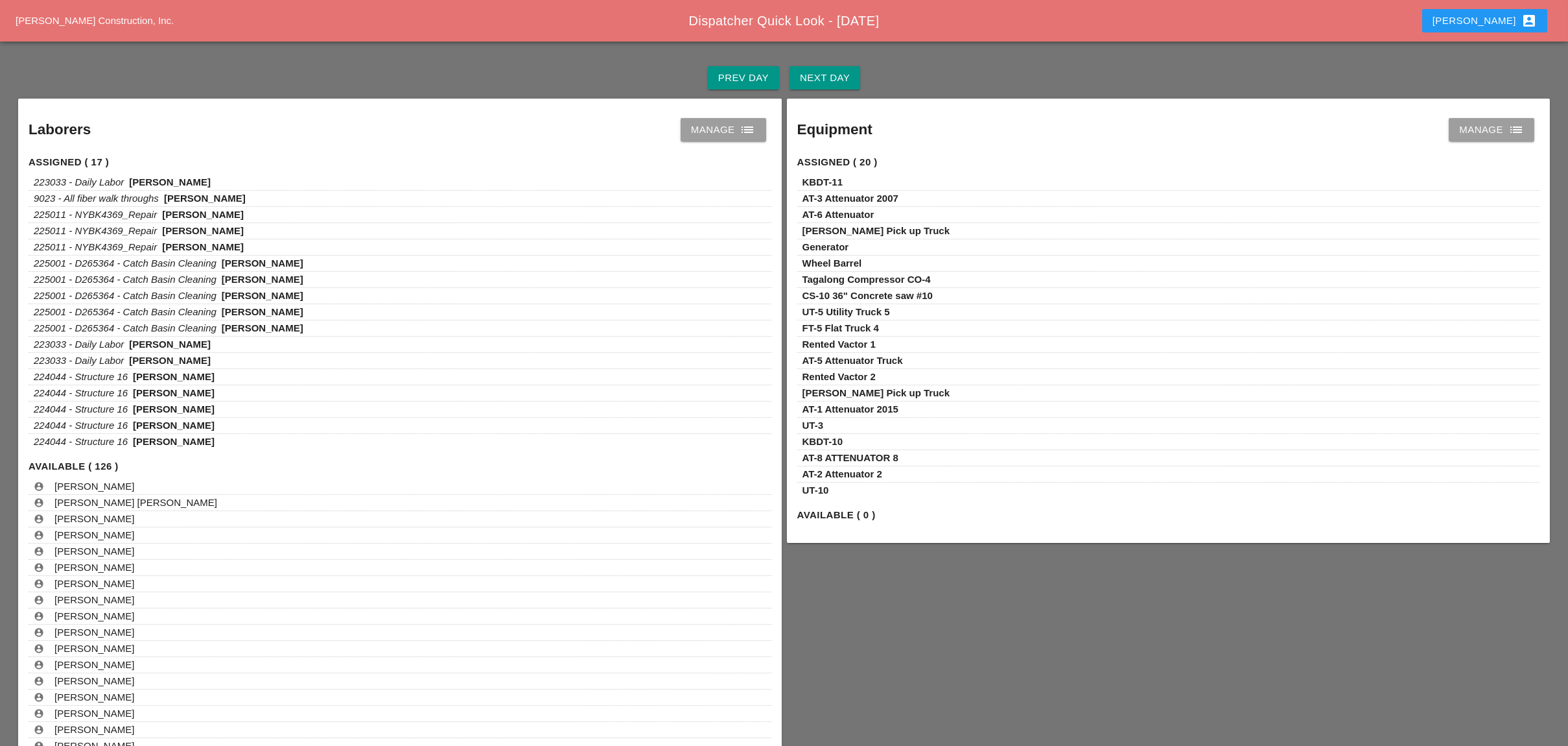
click at [819, 68] on button "Next Day" at bounding box center [825, 78] width 71 height 23
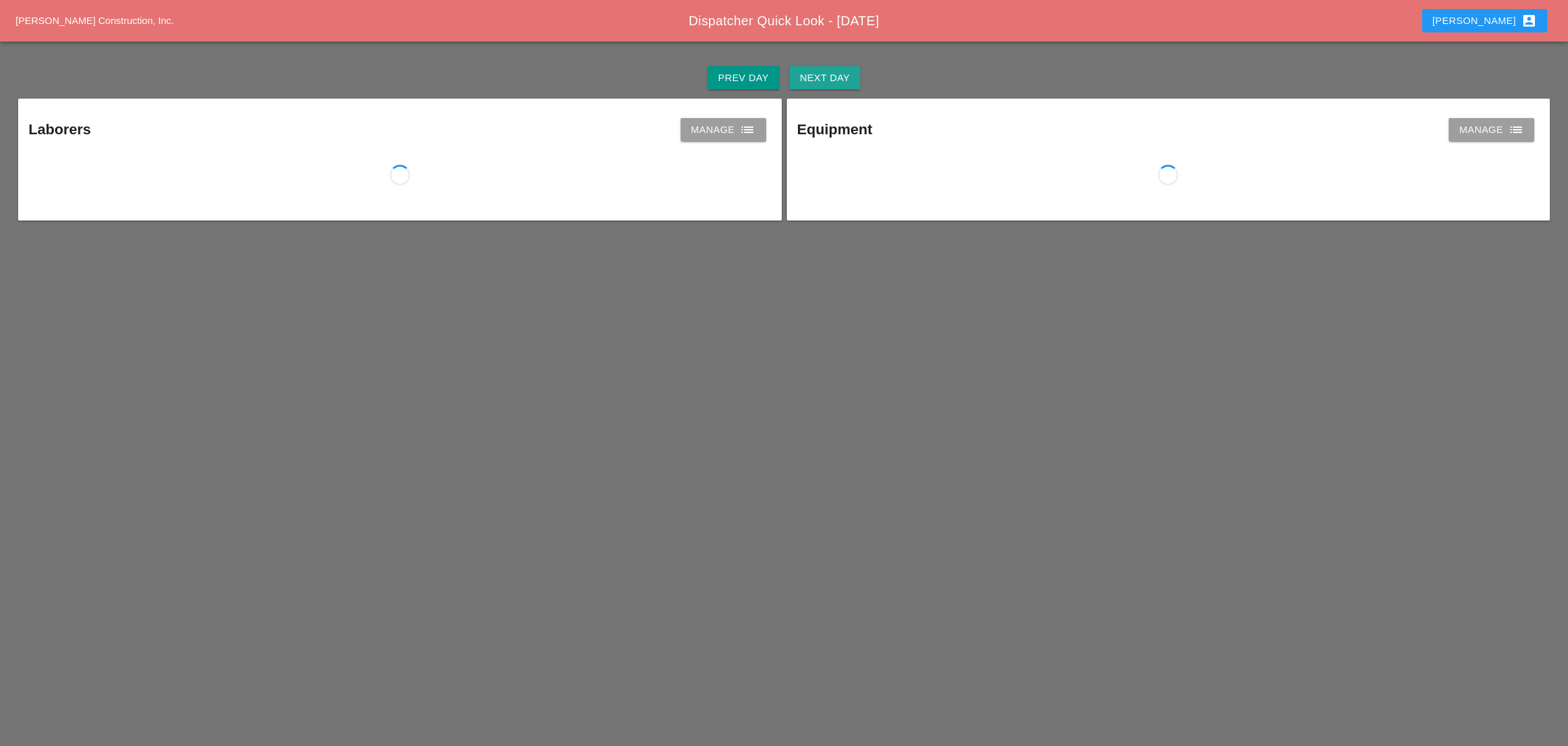
click at [819, 68] on button "Next Day" at bounding box center [825, 78] width 71 height 23
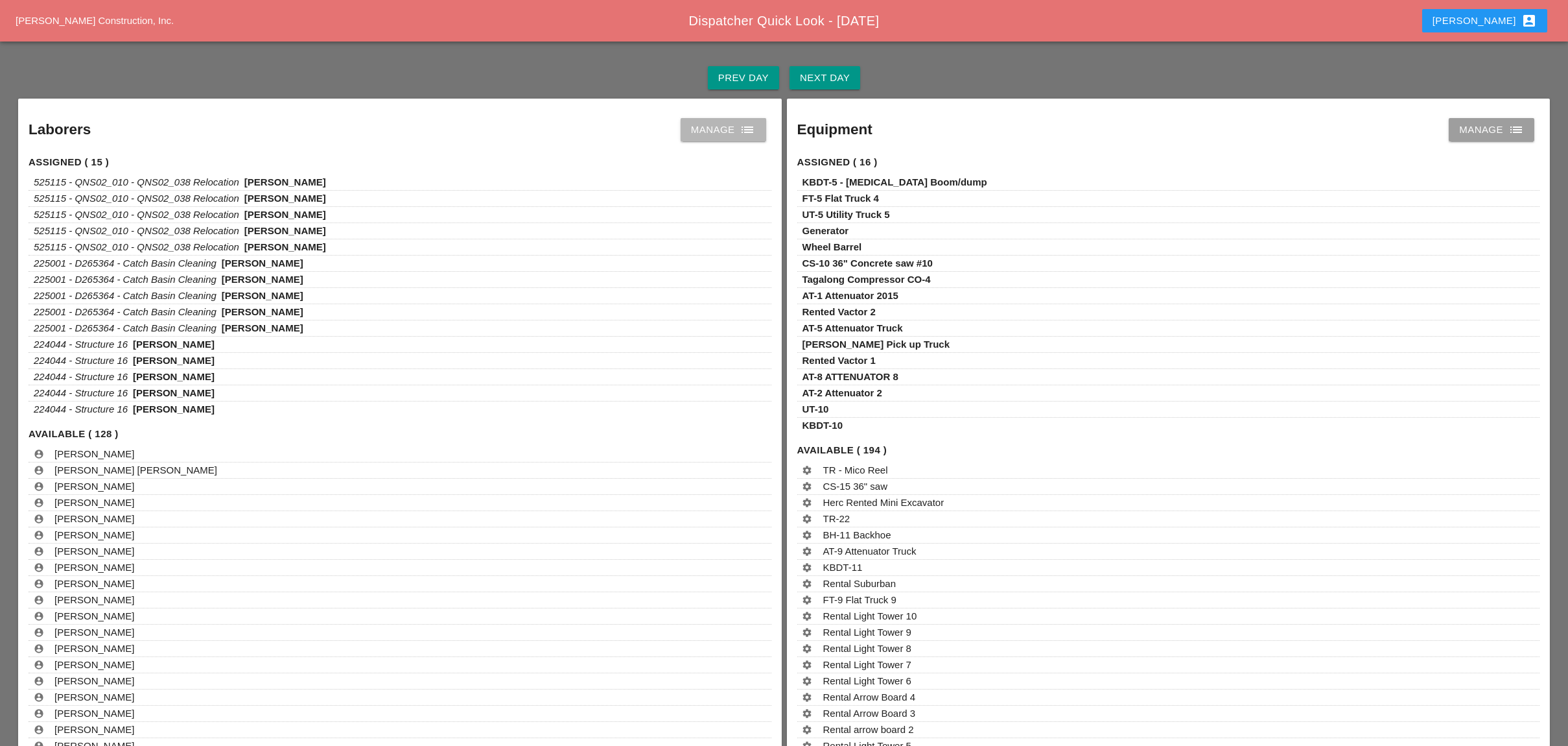
click at [713, 124] on div "Manage list" at bounding box center [723, 130] width 65 height 16
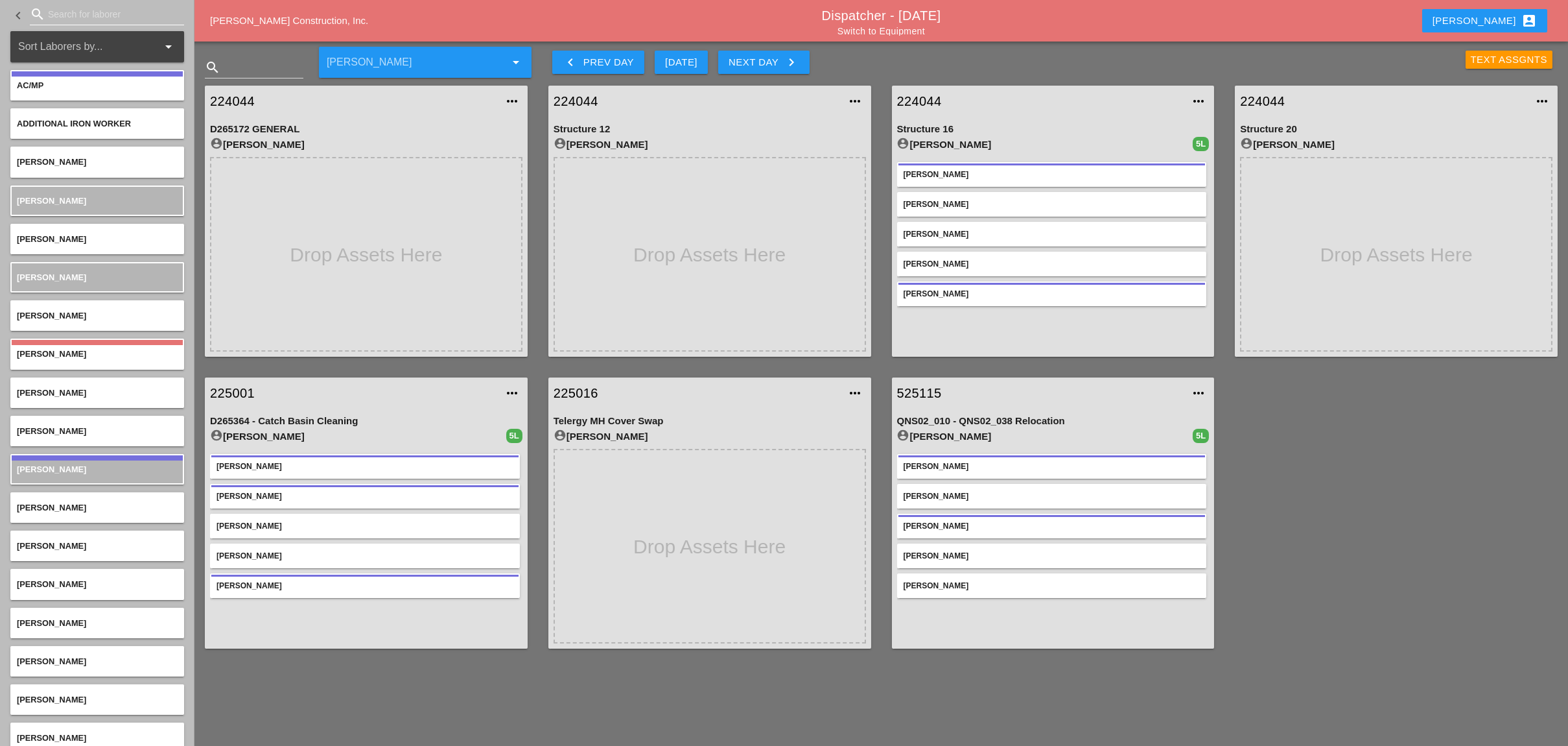
click at [68, 10] on input "Search for laborer" at bounding box center [106, 13] width 118 height 20
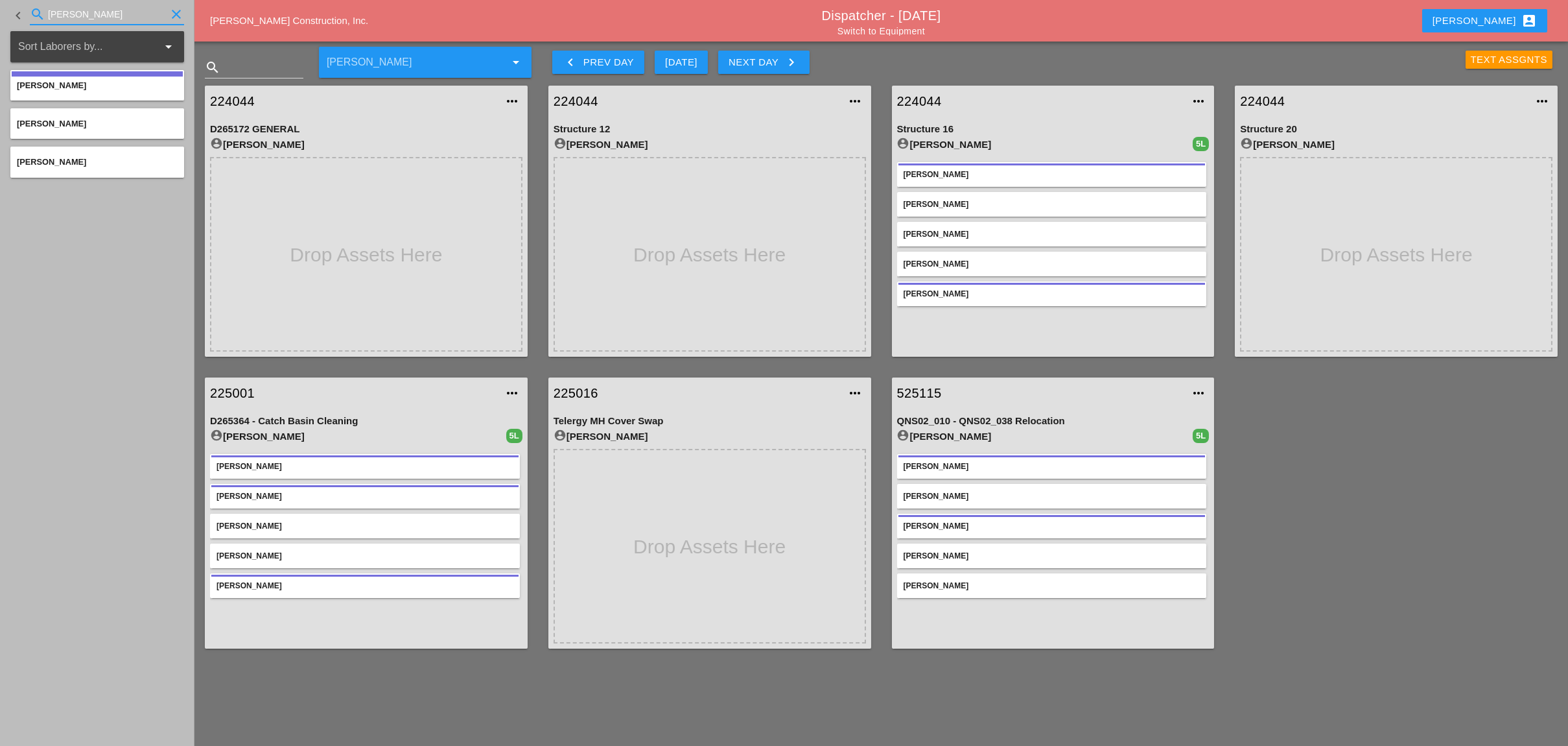
type input "luca"
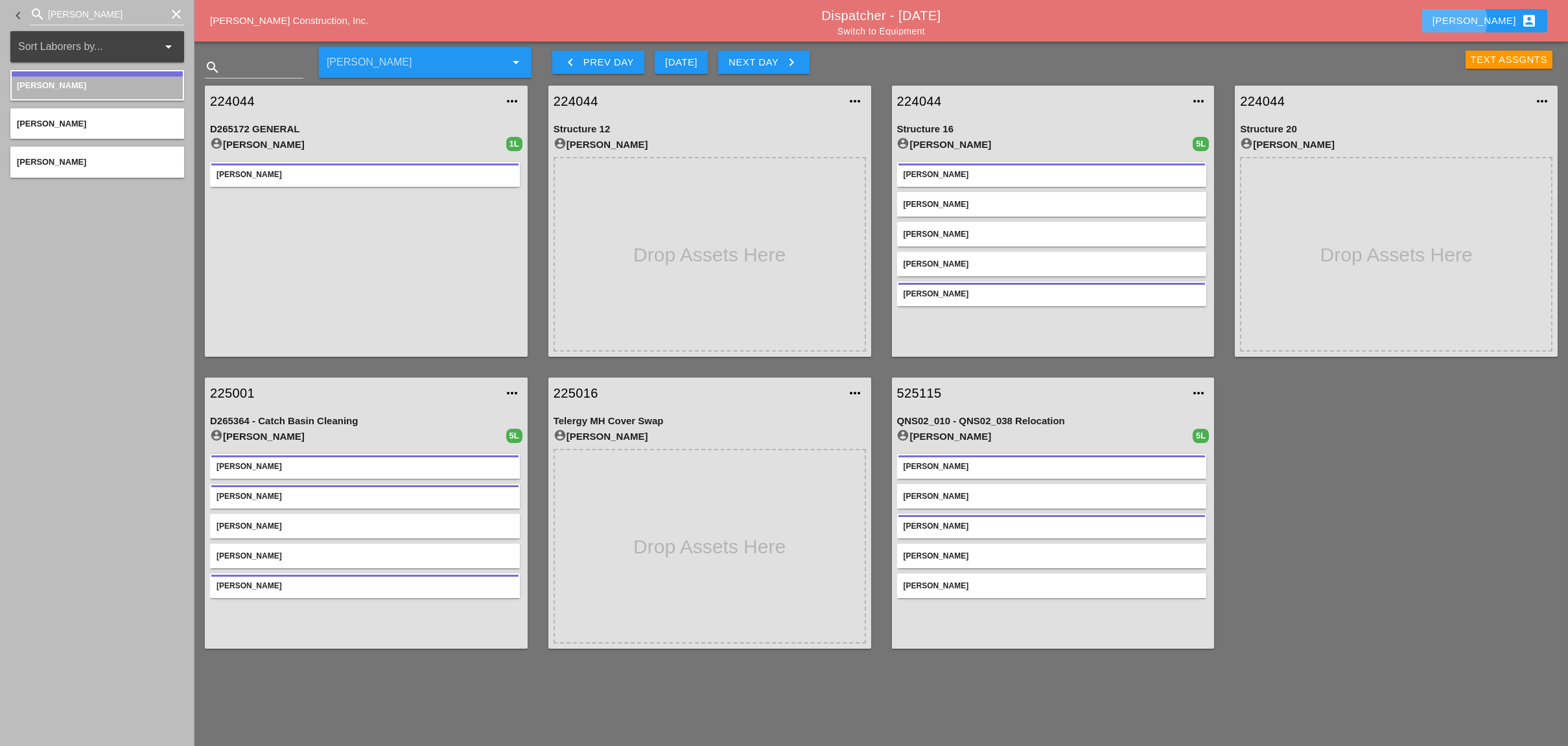
click at [1517, 23] on div "Luca account_box" at bounding box center [1485, 21] width 104 height 16
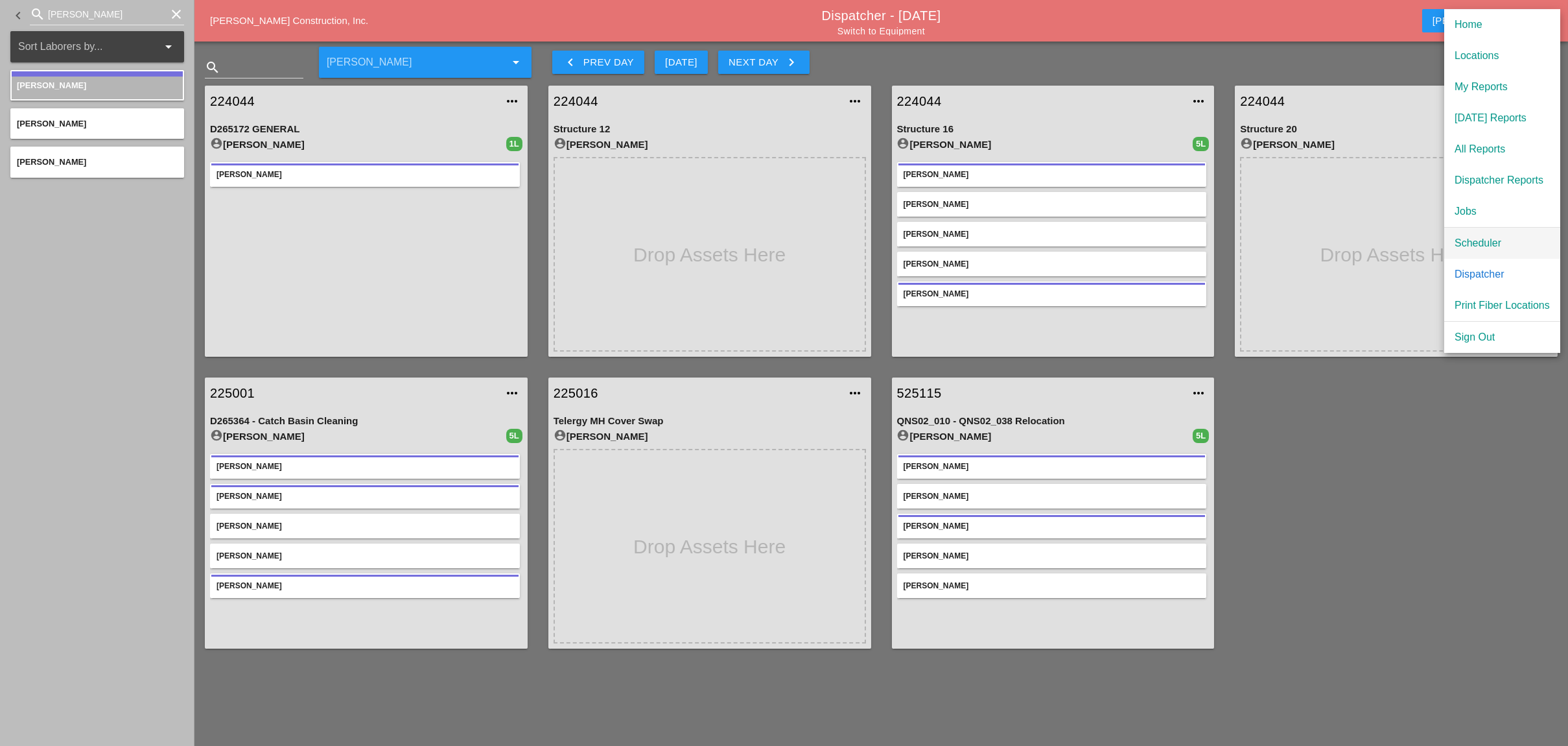
click at [1481, 240] on div "Scheduler" at bounding box center [1503, 243] width 96 height 16
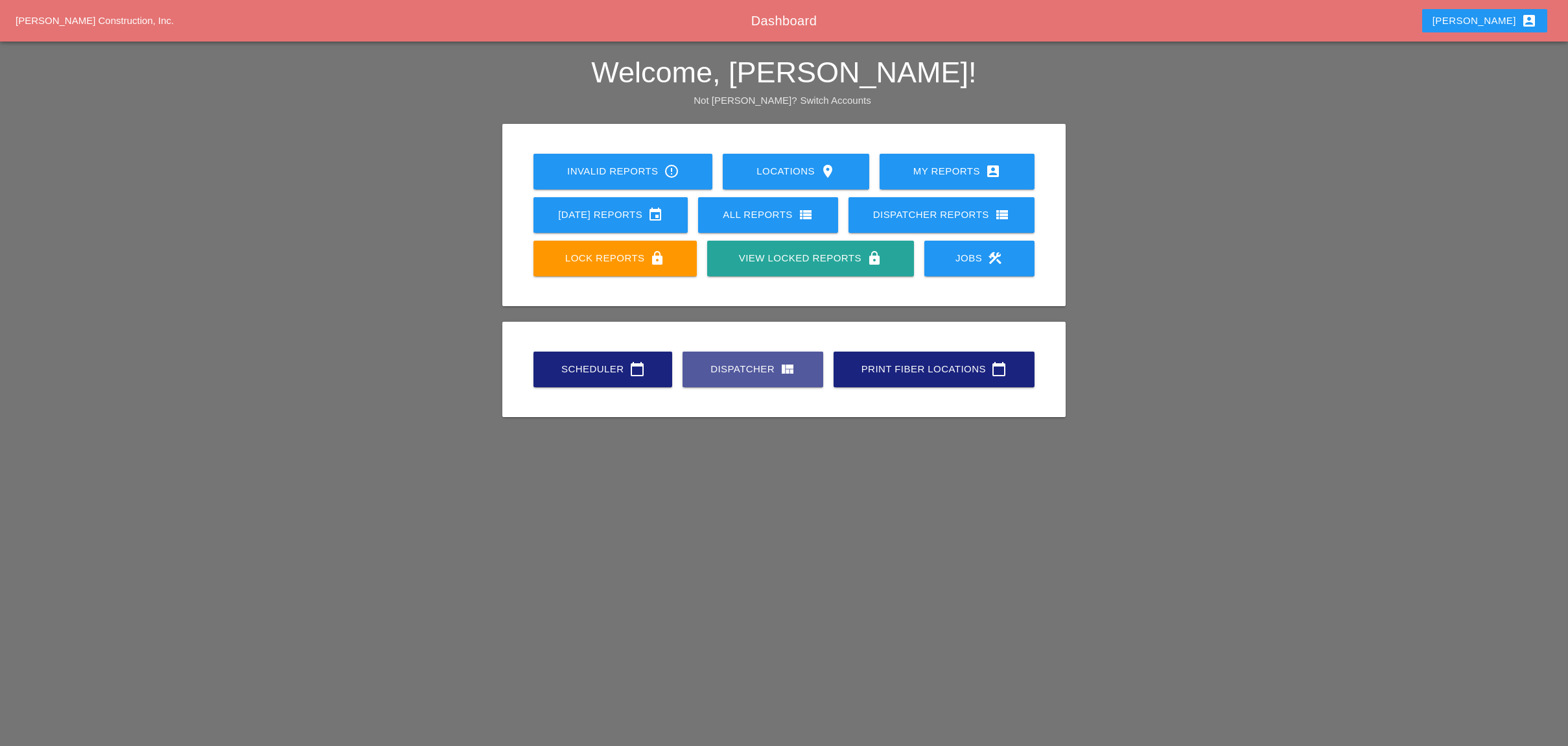
click at [749, 373] on div "Dispatcher view_quilt" at bounding box center [753, 369] width 99 height 16
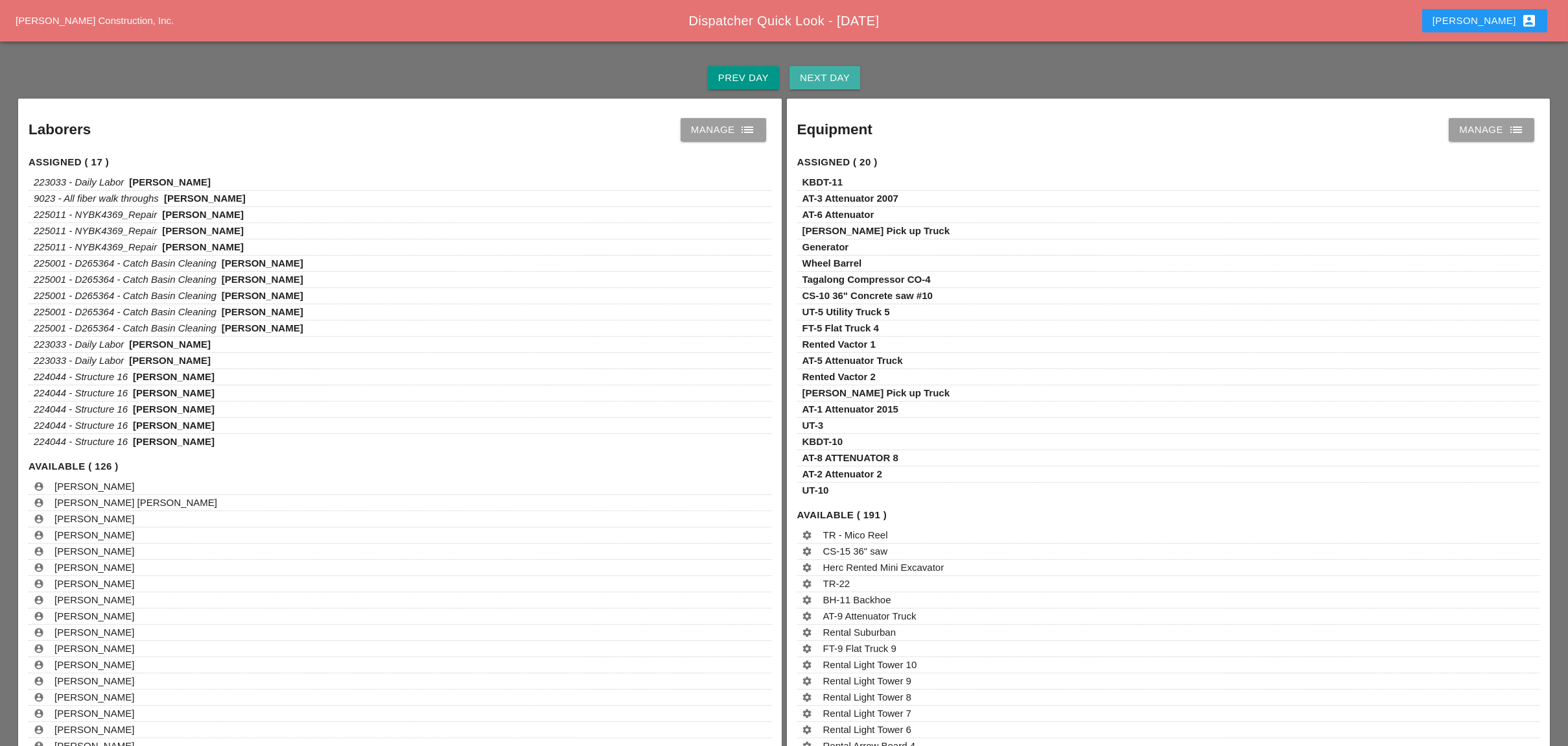
click at [804, 73] on div "Next Day" at bounding box center [825, 78] width 50 height 15
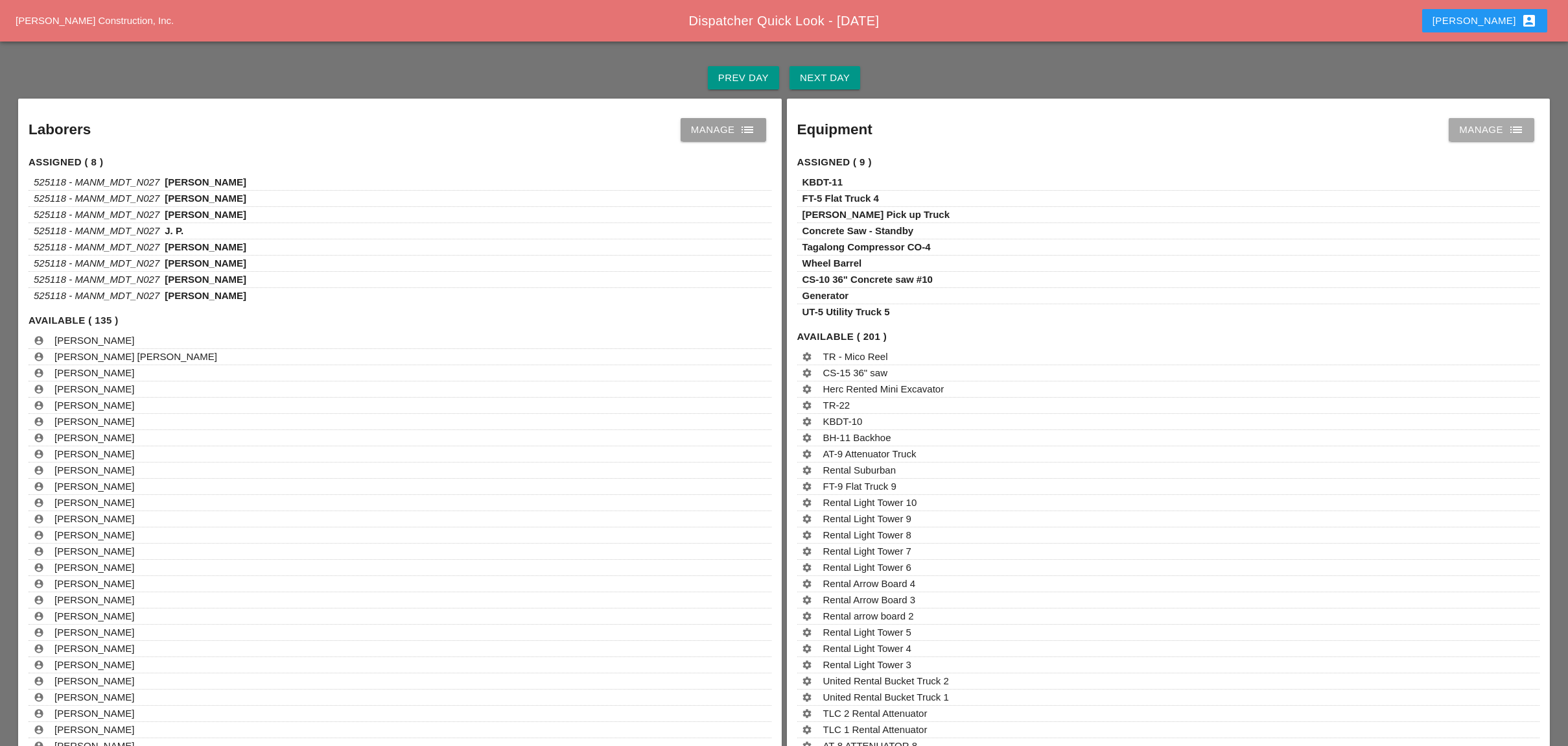
drag, startPoint x: 1477, startPoint y: 132, endPoint x: 1283, endPoint y: 134, distance: 194.0
click at [1477, 132] on div "Manage list" at bounding box center [1491, 130] width 65 height 16
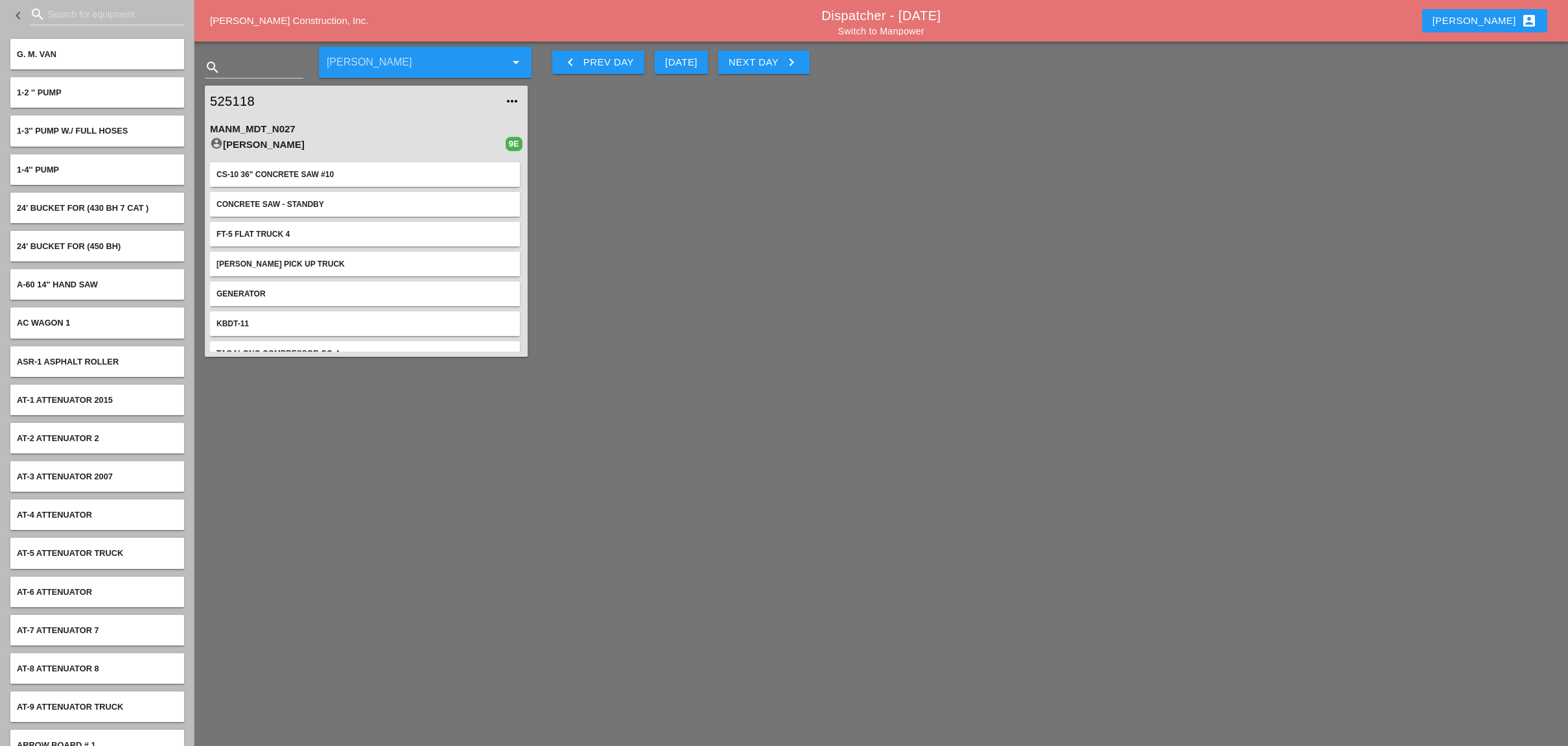
click at [770, 65] on div "Next Day keyboard_arrow_right" at bounding box center [765, 63] width 71 height 16
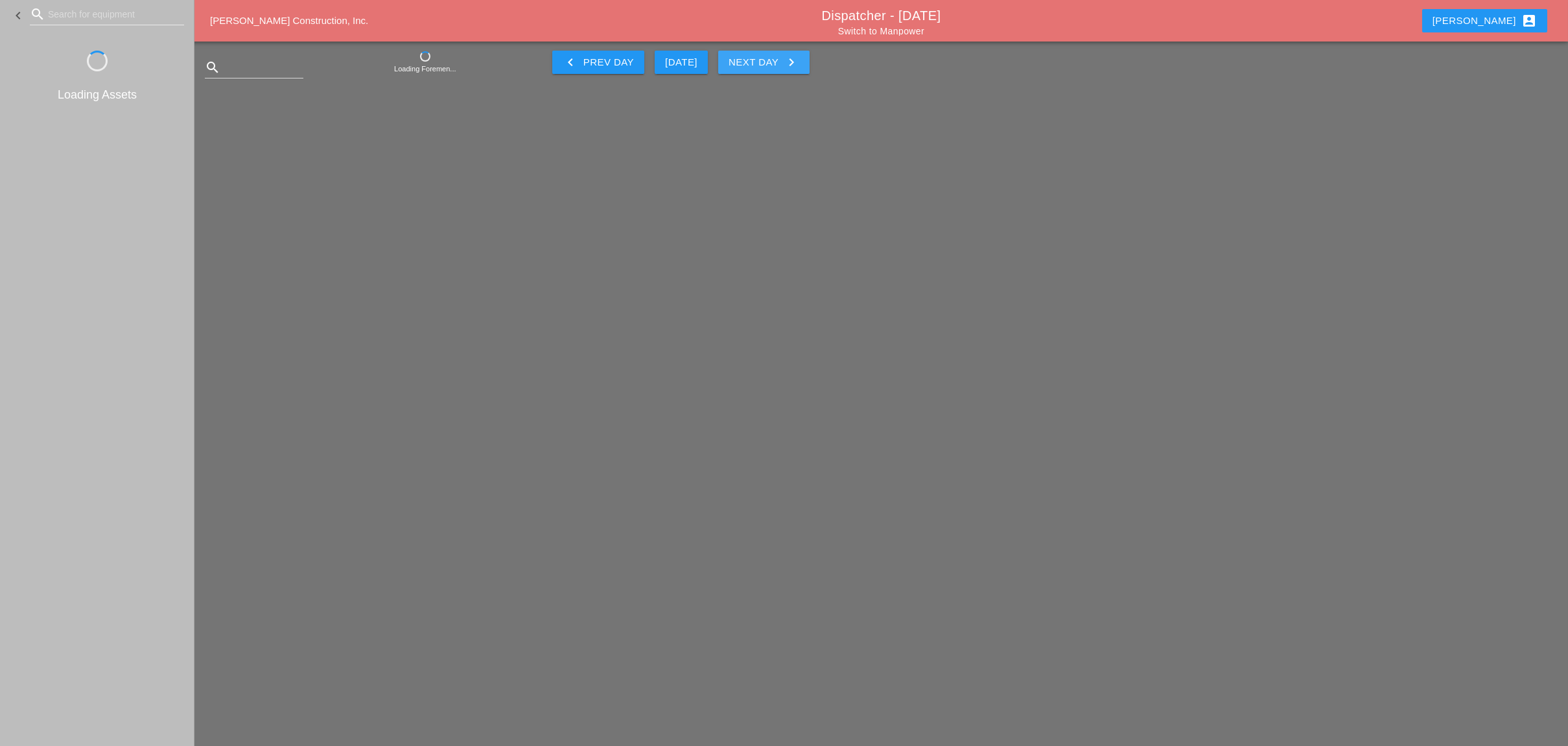
click at [770, 65] on div "Next Day keyboard_arrow_right" at bounding box center [765, 63] width 71 height 16
click at [770, 65] on div "Next Day keyboard_arrow_right" at bounding box center [765, 63] width 71 height 16
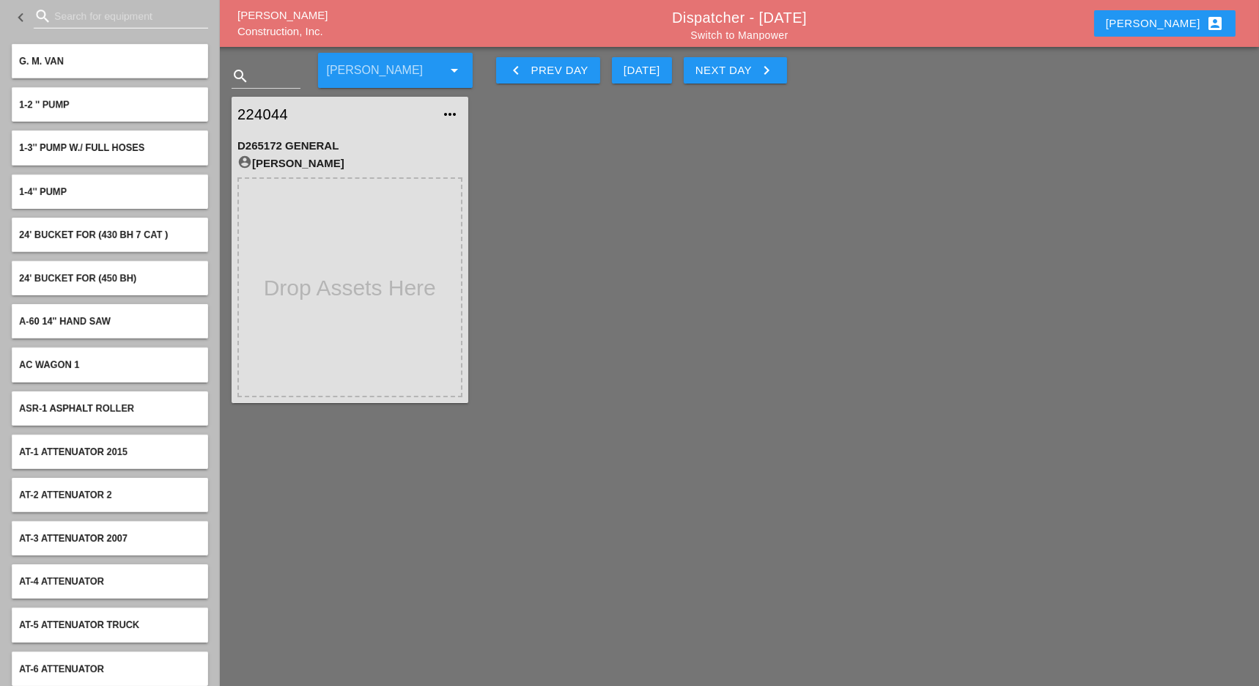
click at [78, 23] on input "Search for equipment" at bounding box center [120, 15] width 133 height 23
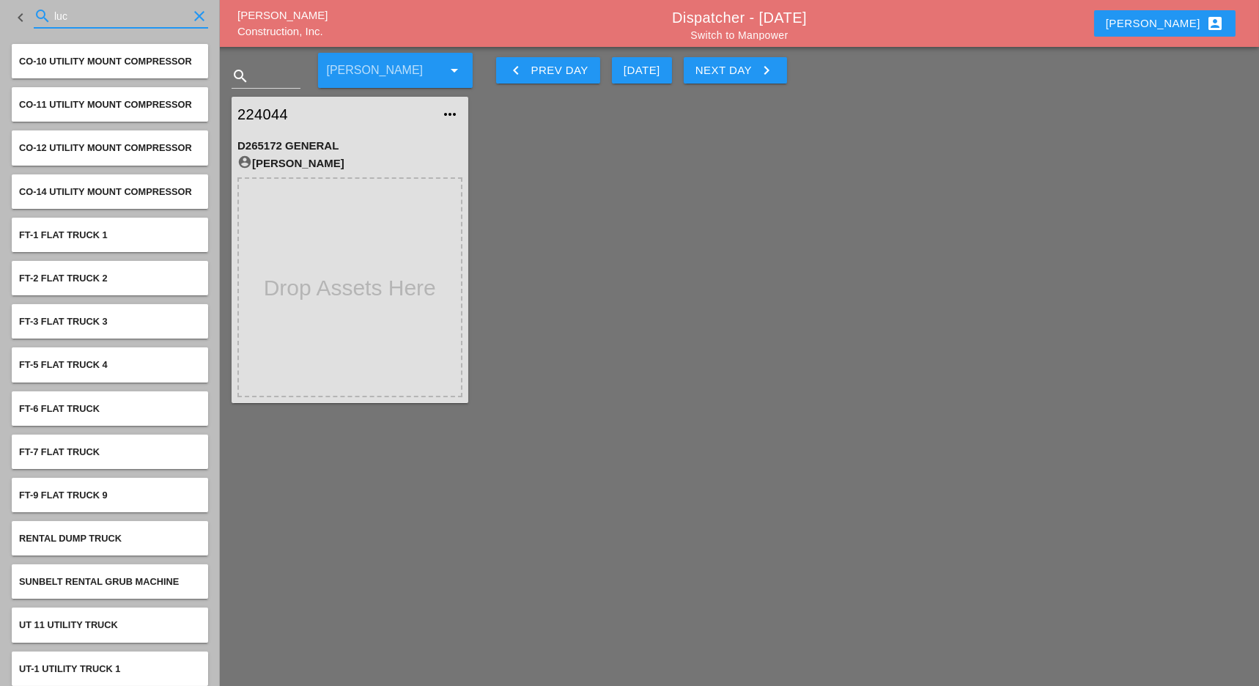
type input "luc"
drag, startPoint x: 56, startPoint y: 14, endPoint x: 44, endPoint y: 15, distance: 11.7
click at [44, 15] on div "search [PERSON_NAME]" at bounding box center [121, 15] width 174 height 23
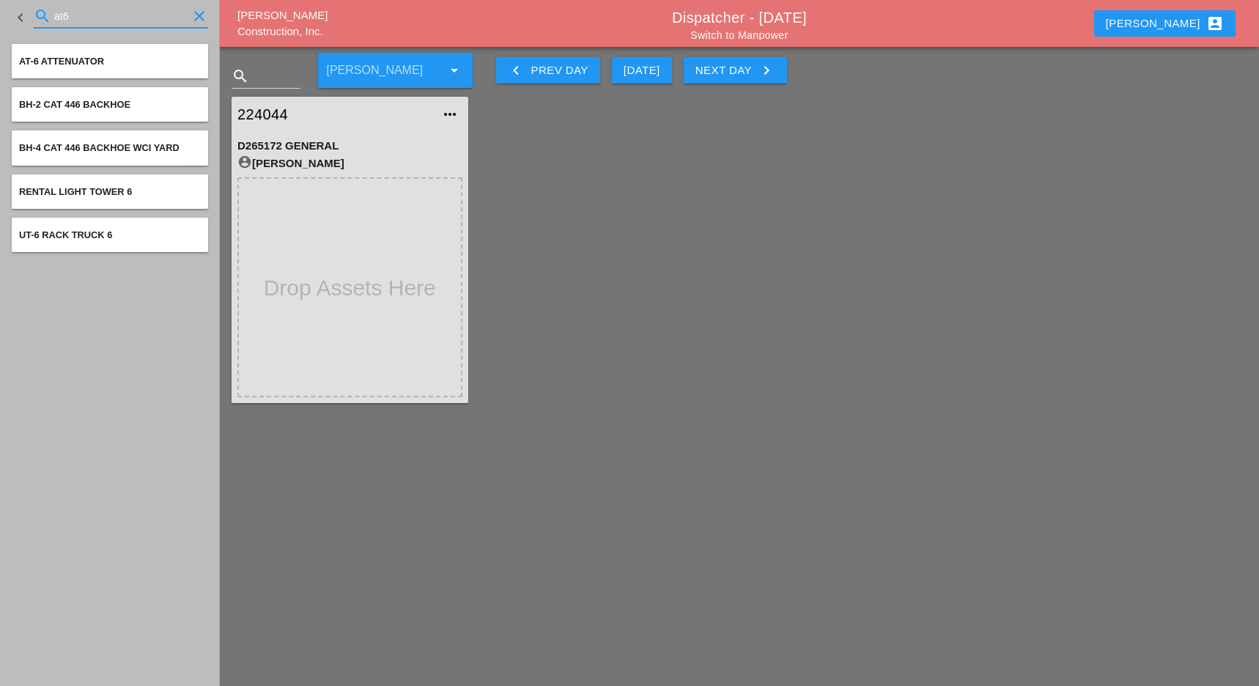
type input "at6"
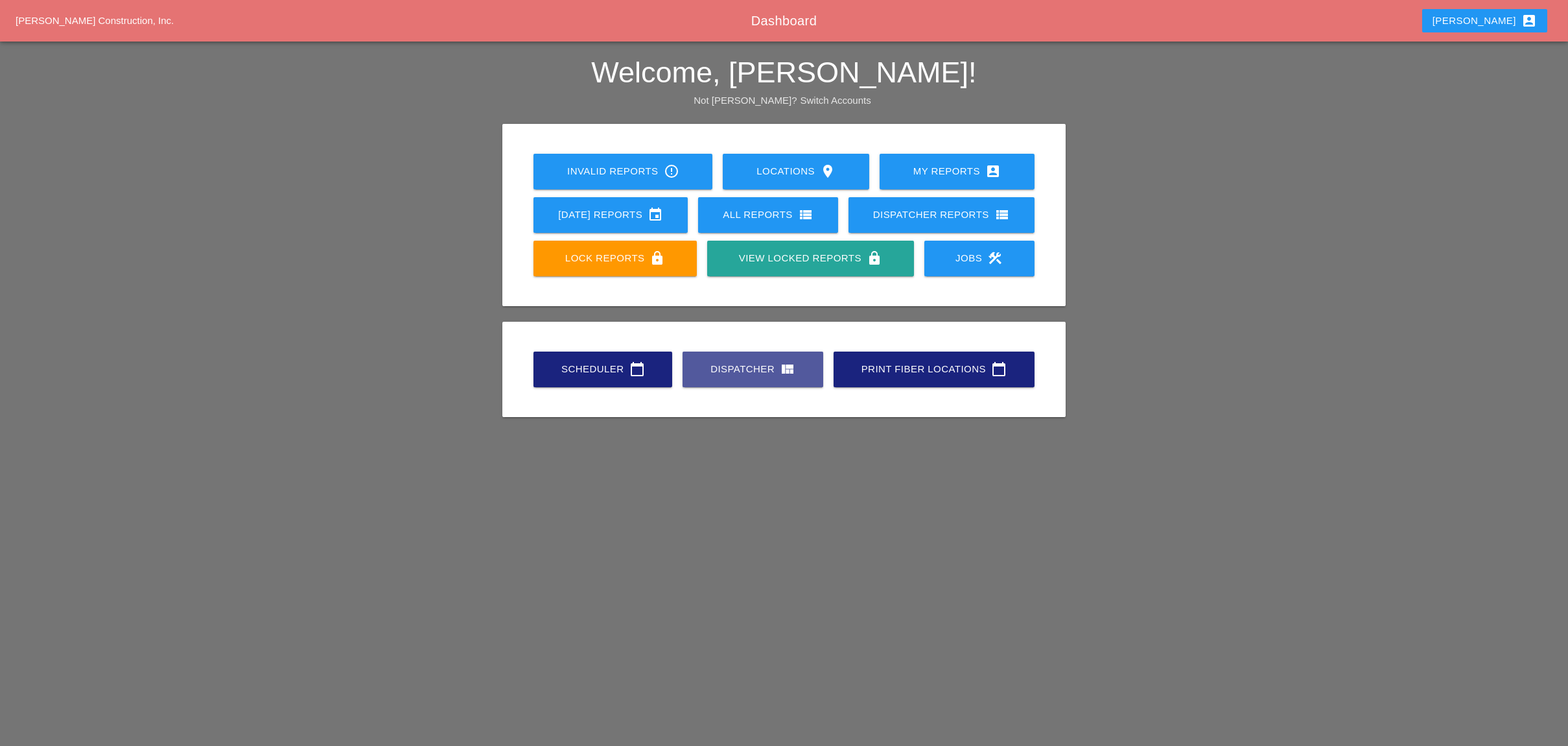
click at [767, 373] on div "Dispatcher view_quilt" at bounding box center [753, 369] width 99 height 16
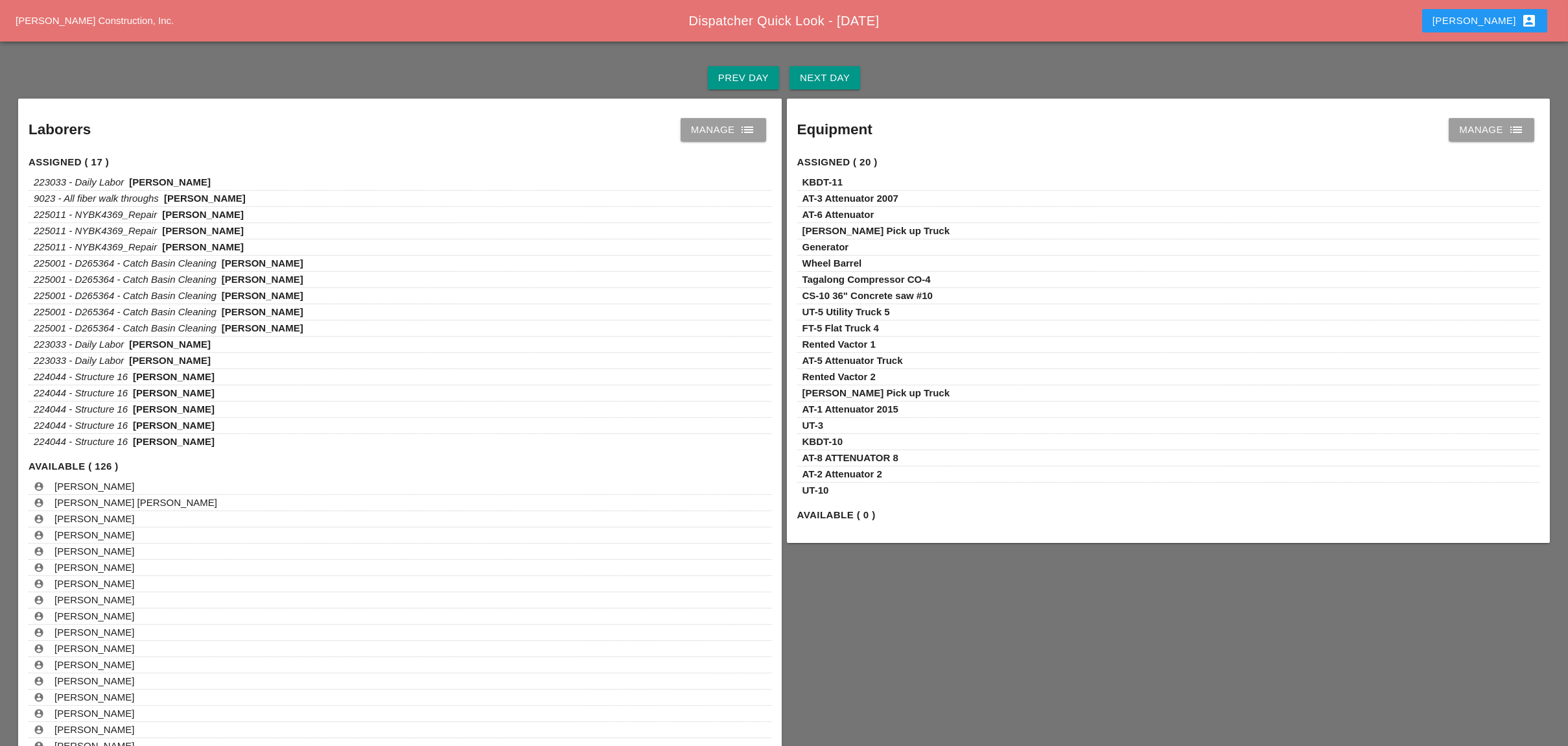
click at [819, 75] on div "Next Day" at bounding box center [825, 78] width 50 height 15
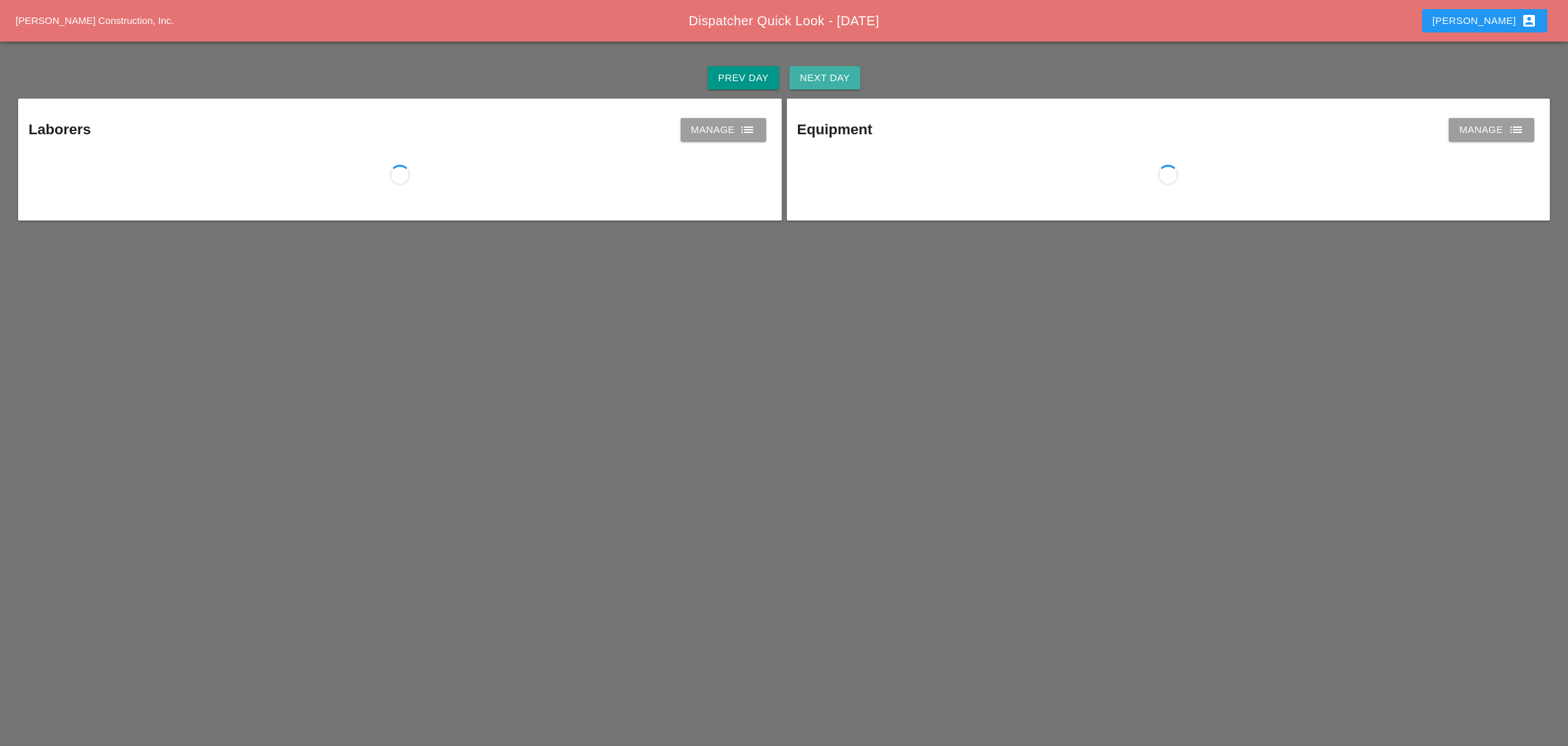
click at [819, 72] on div "Next Day" at bounding box center [825, 78] width 50 height 15
click at [817, 80] on div "Next Day" at bounding box center [825, 78] width 50 height 15
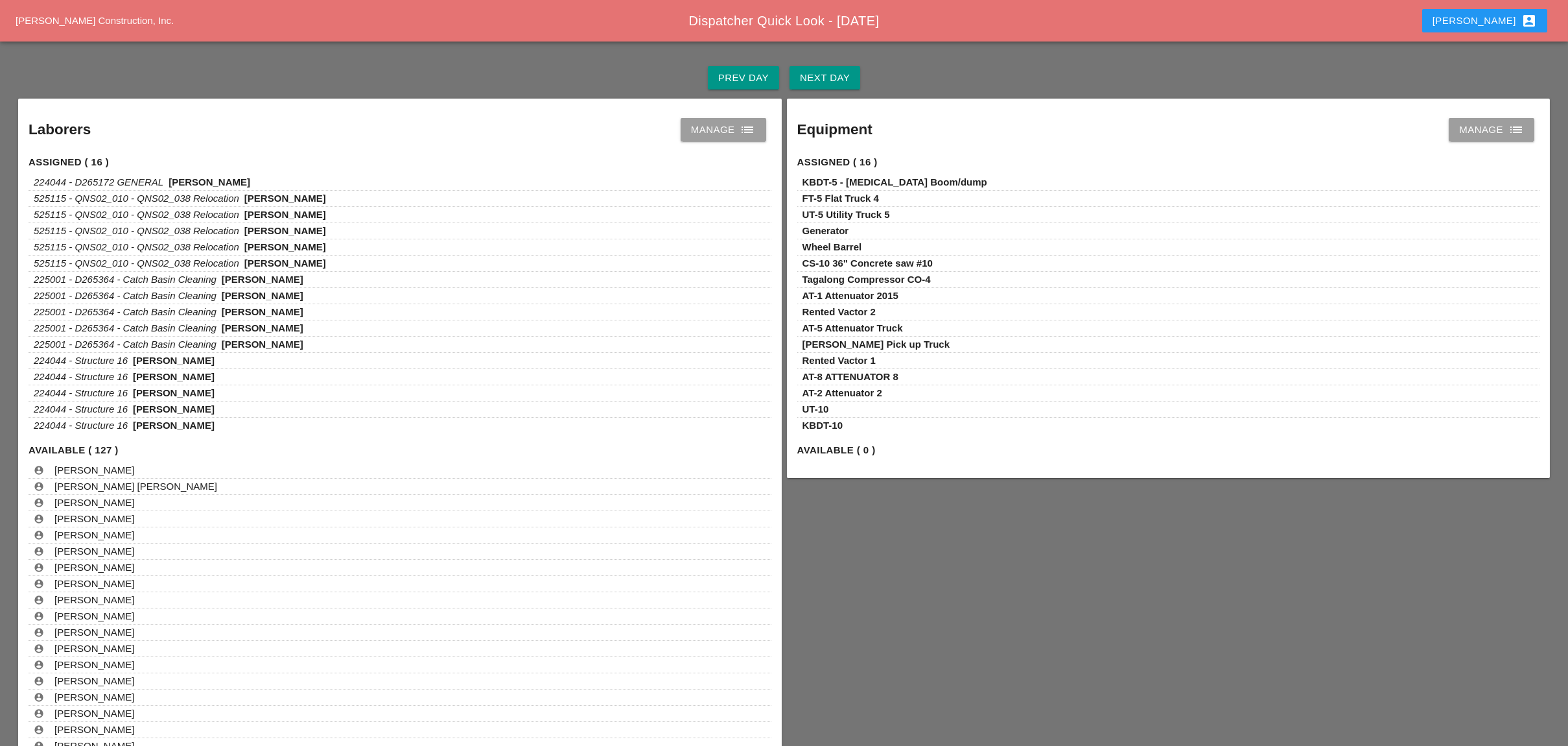
drag, startPoint x: 707, startPoint y: 127, endPoint x: 696, endPoint y: 119, distance: 13.6
click at [708, 127] on div "Manage list" at bounding box center [723, 130] width 65 height 16
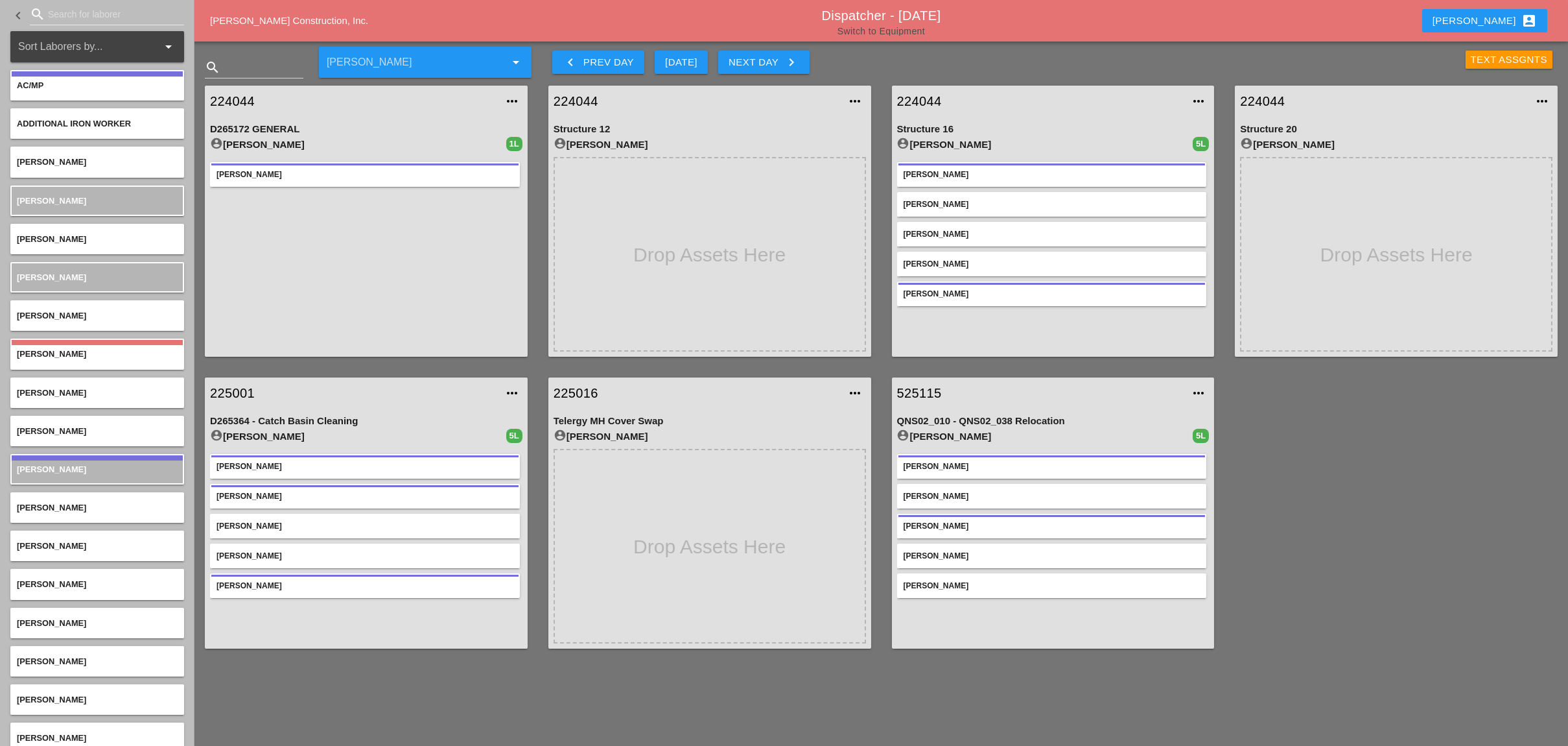
click at [889, 26] on link "Switch to Equipment" at bounding box center [881, 31] width 88 height 11
